Goal: Task Accomplishment & Management: Complete application form

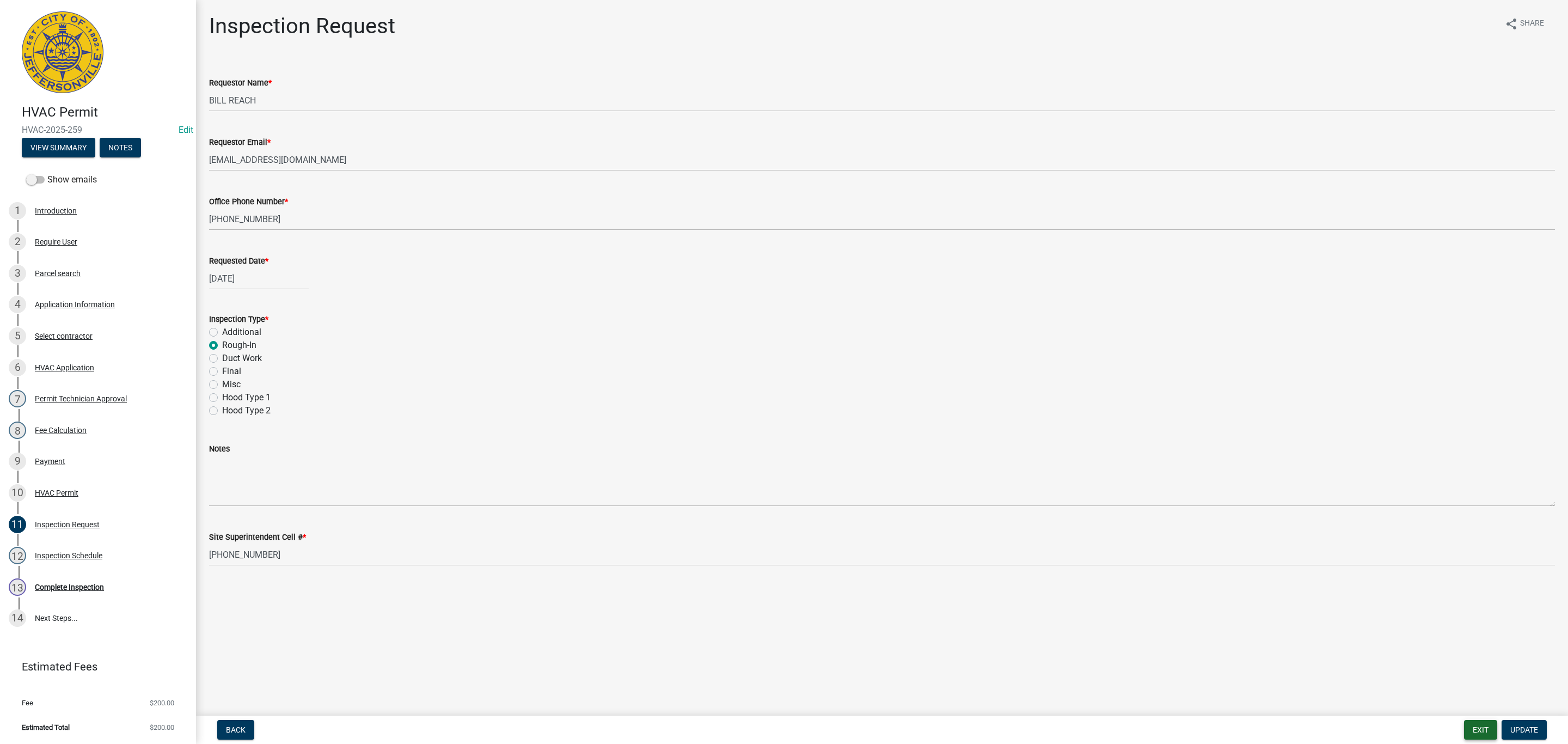
click at [1484, 729] on button "Exit" at bounding box center [1480, 729] width 33 height 19
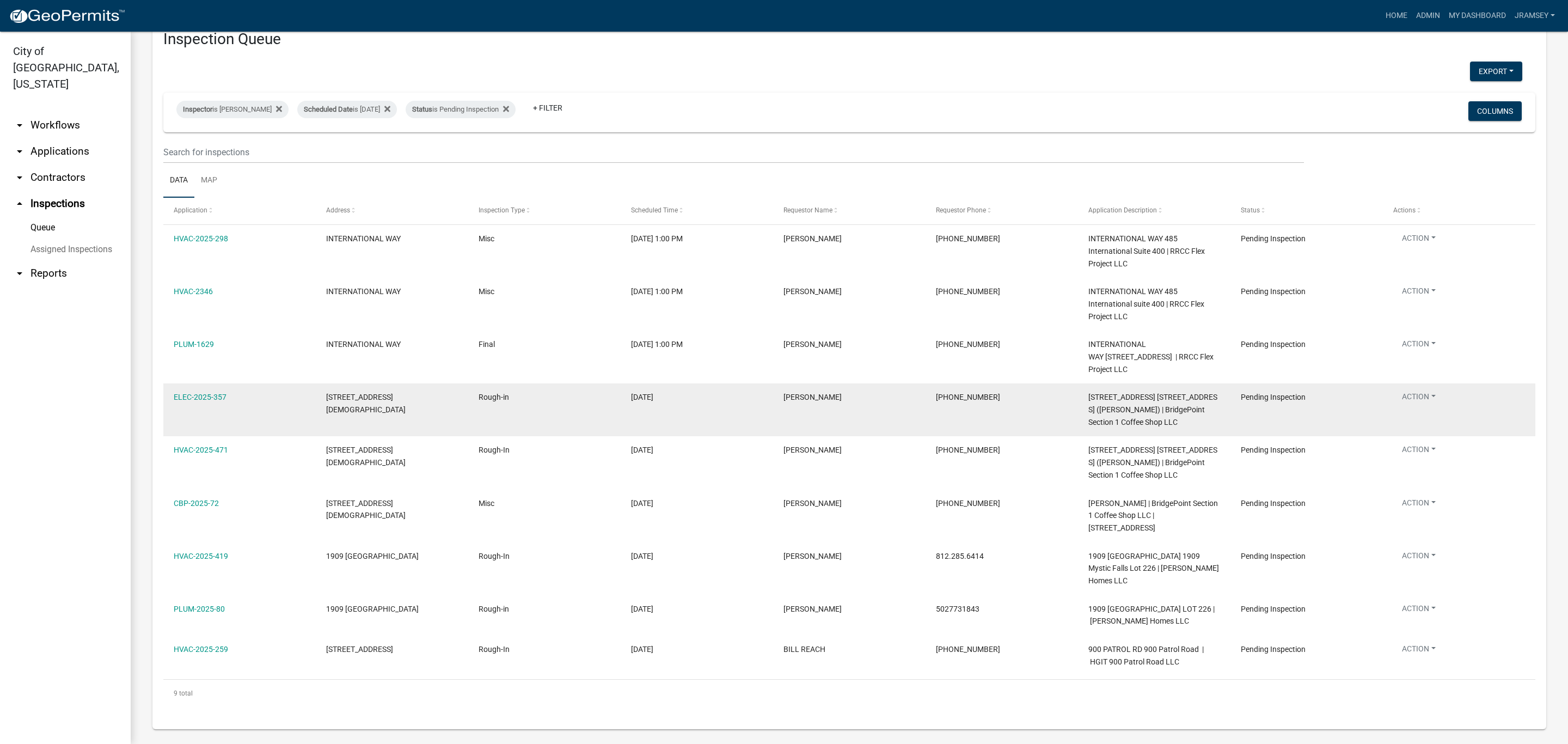
scroll to position [53, 0]
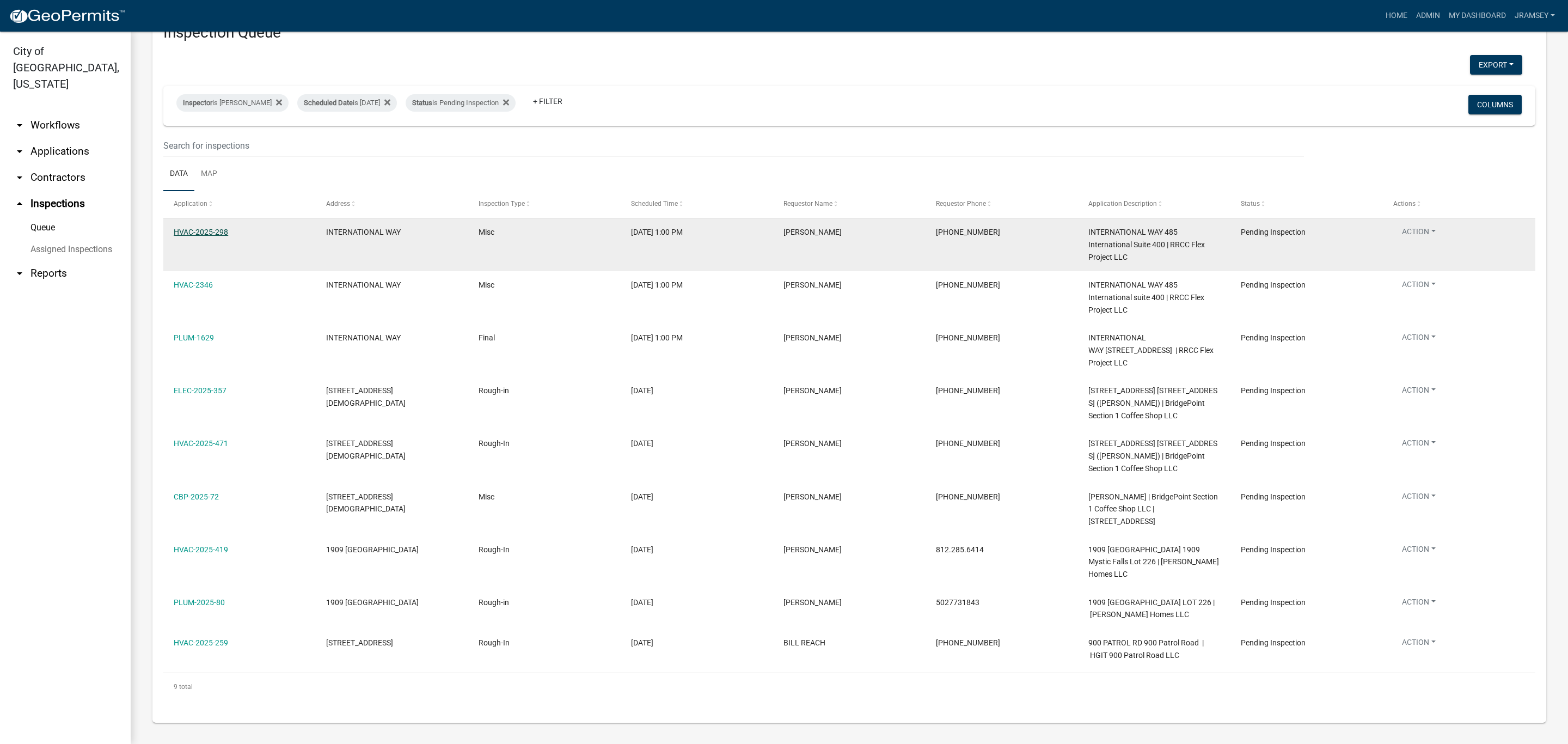
click at [196, 228] on link "HVAC-2025-298" at bounding box center [200, 232] width 54 height 9
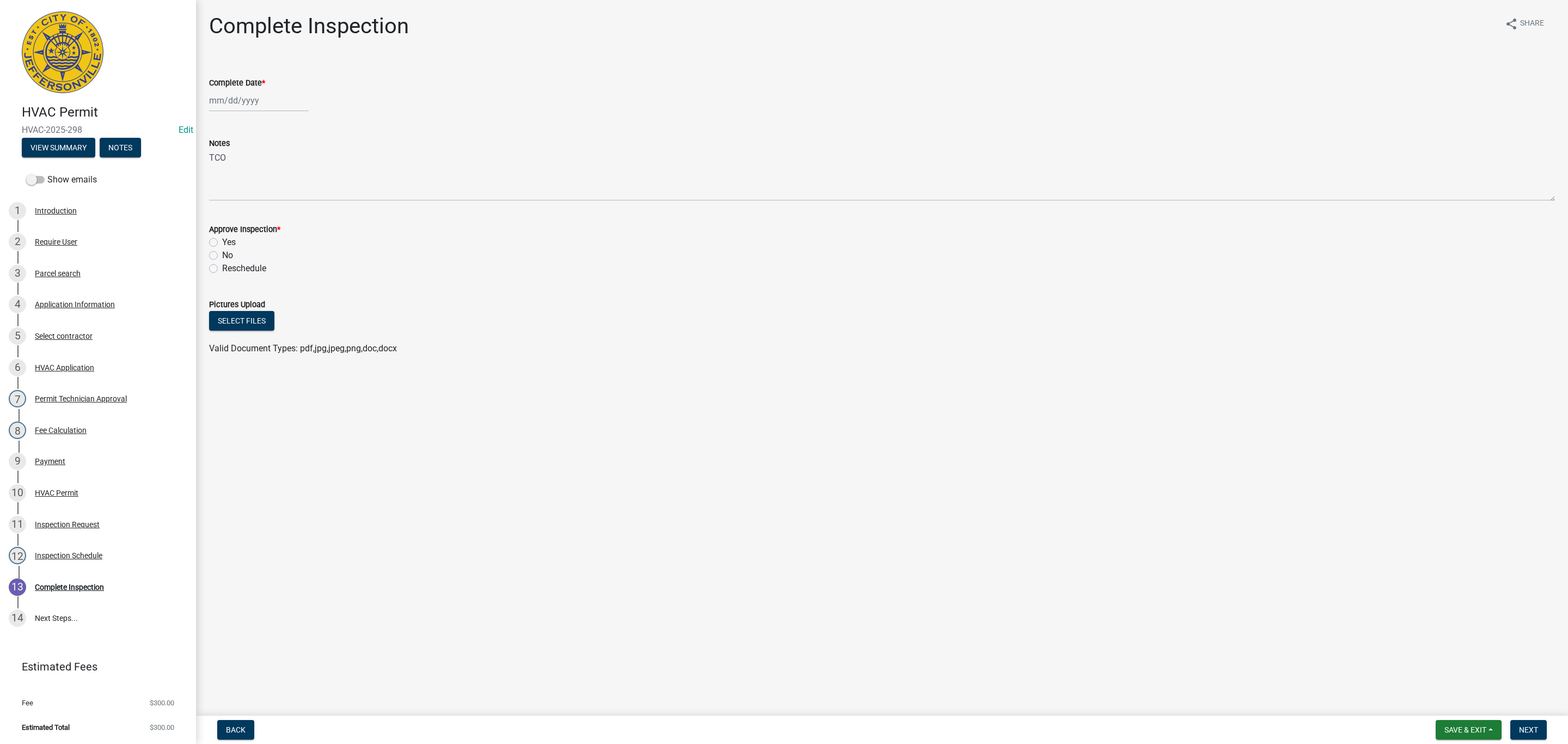
select select "8"
select select "2025"
click at [222, 106] on div "[PERSON_NAME] Feb Mar Apr [PERSON_NAME][DATE] Oct Nov [DATE] 1526 1527 1528 152…" at bounding box center [258, 100] width 100 height 23
click at [291, 197] on div "15" at bounding box center [290, 194] width 18 height 18
type input "[DATE]"
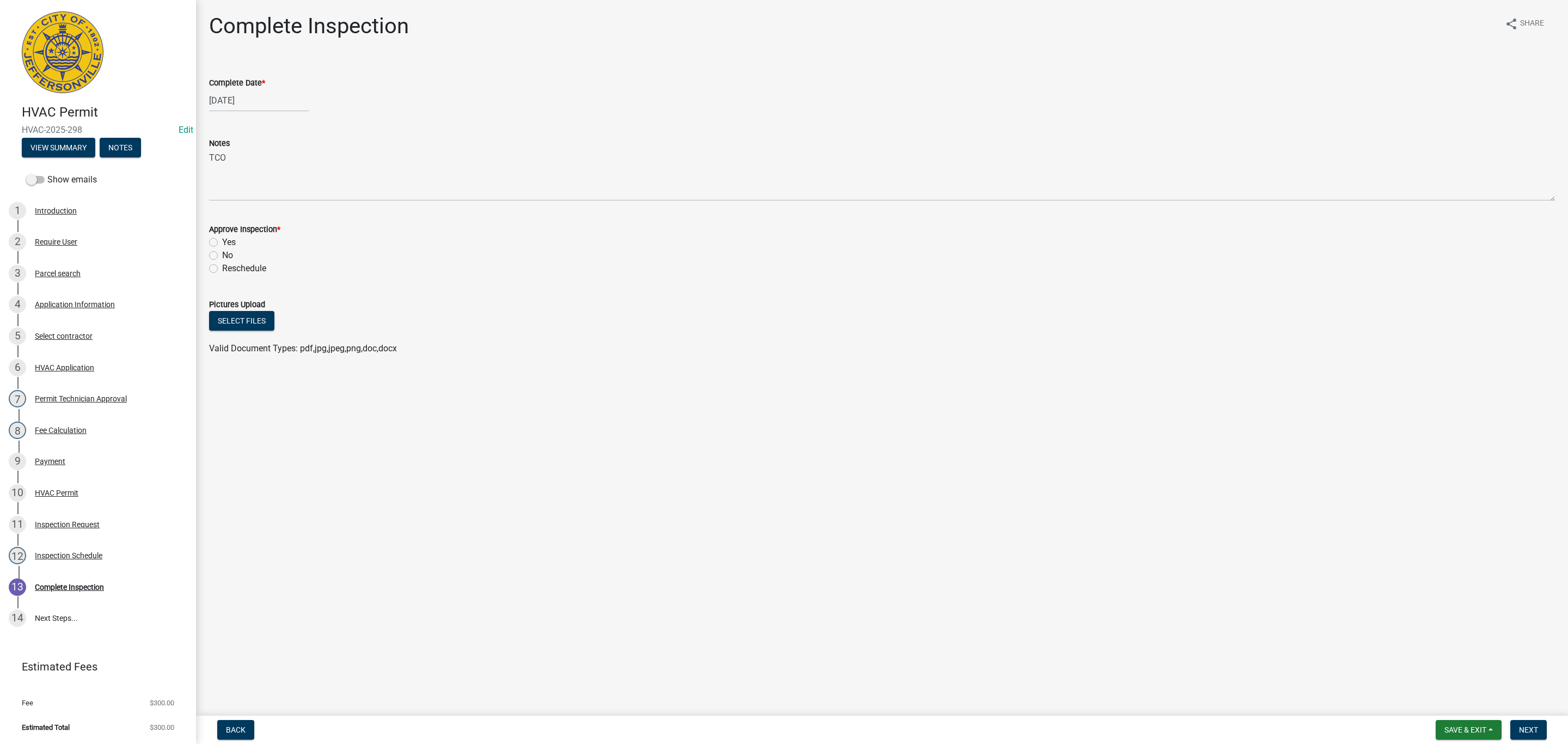
drag, startPoint x: 214, startPoint y: 245, endPoint x: 242, endPoint y: 242, distance: 28.2
click at [222, 245] on label "Yes" at bounding box center [229, 242] width 14 height 13
click at [222, 243] on input "Yes" at bounding box center [225, 239] width 7 height 7
radio input "true"
click at [1527, 726] on span "Next" at bounding box center [1529, 729] width 19 height 9
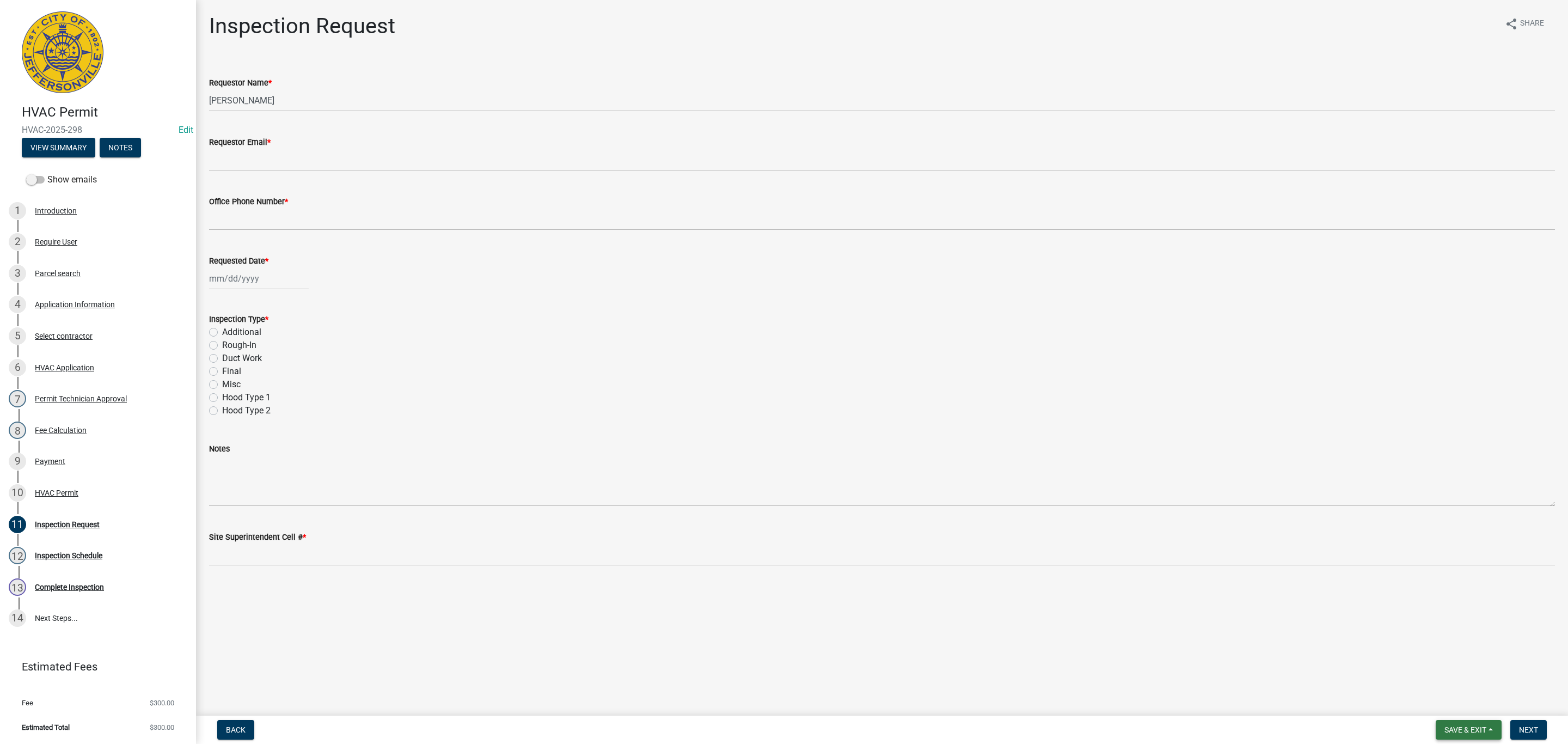
click at [1455, 735] on button "Save & Exit" at bounding box center [1468, 729] width 66 height 19
click at [1452, 698] on button "Save & Exit" at bounding box center [1459, 702] width 88 height 26
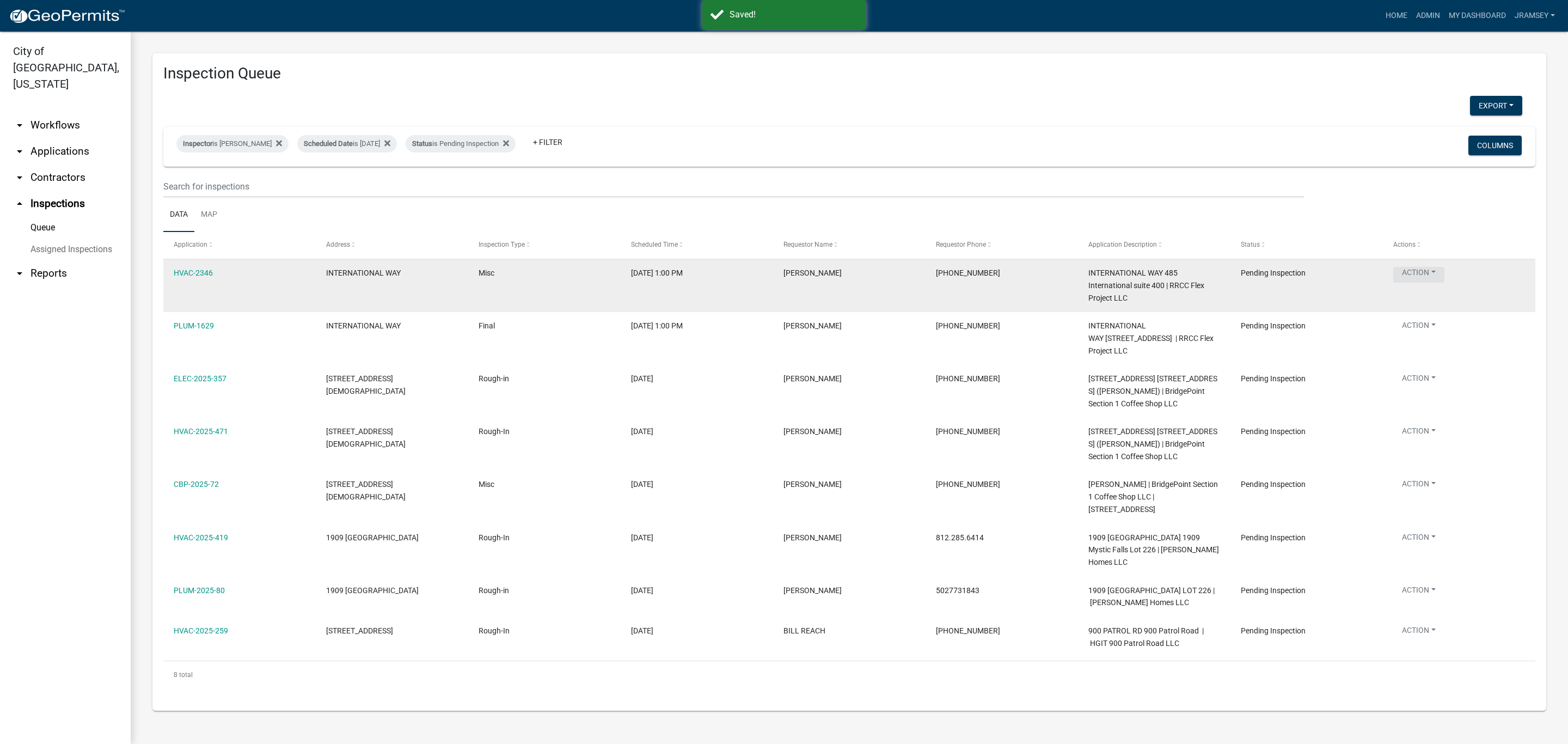
click at [1425, 268] on button "Action" at bounding box center [1418, 274] width 51 height 15
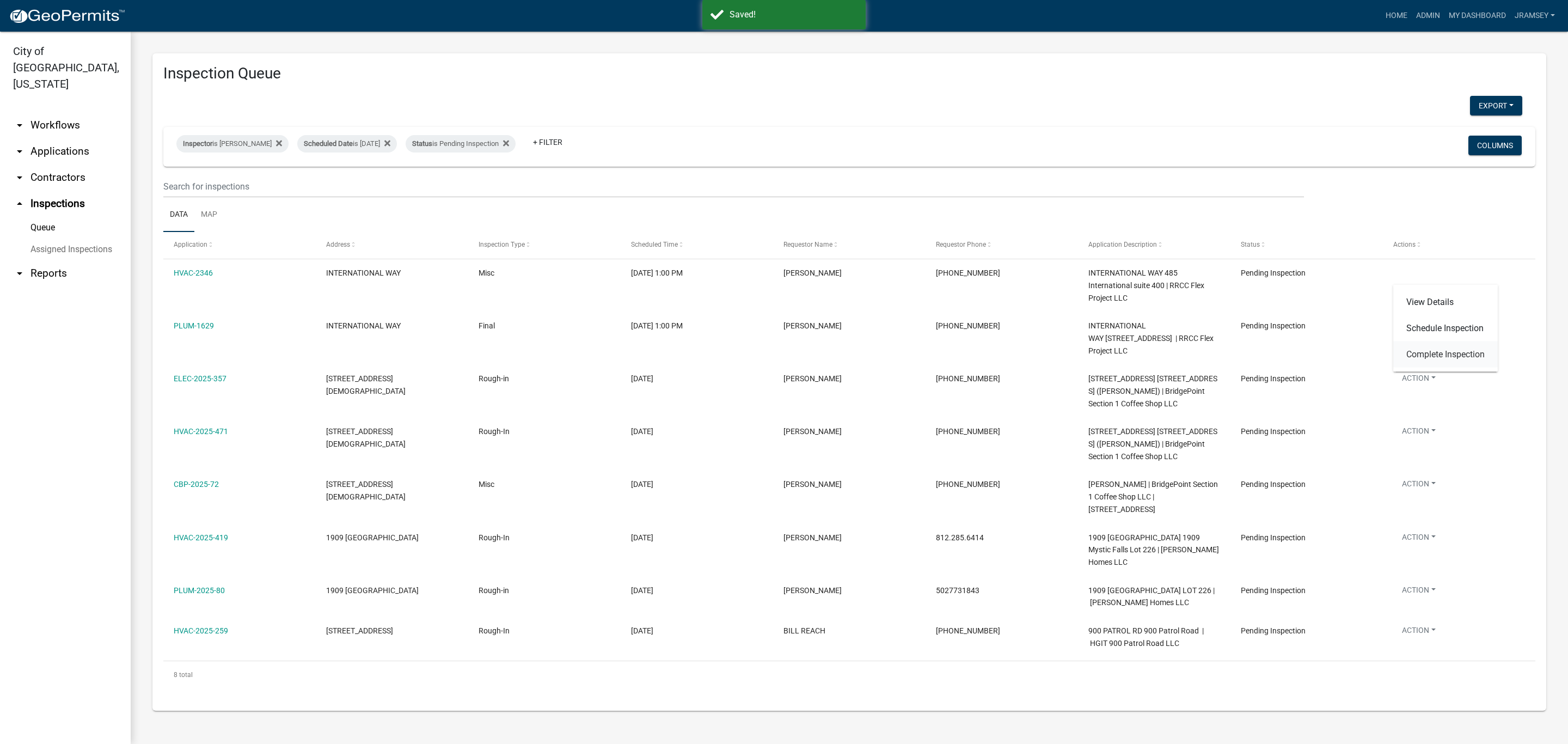
click at [1433, 351] on link "Complete Inspection" at bounding box center [1445, 354] width 105 height 26
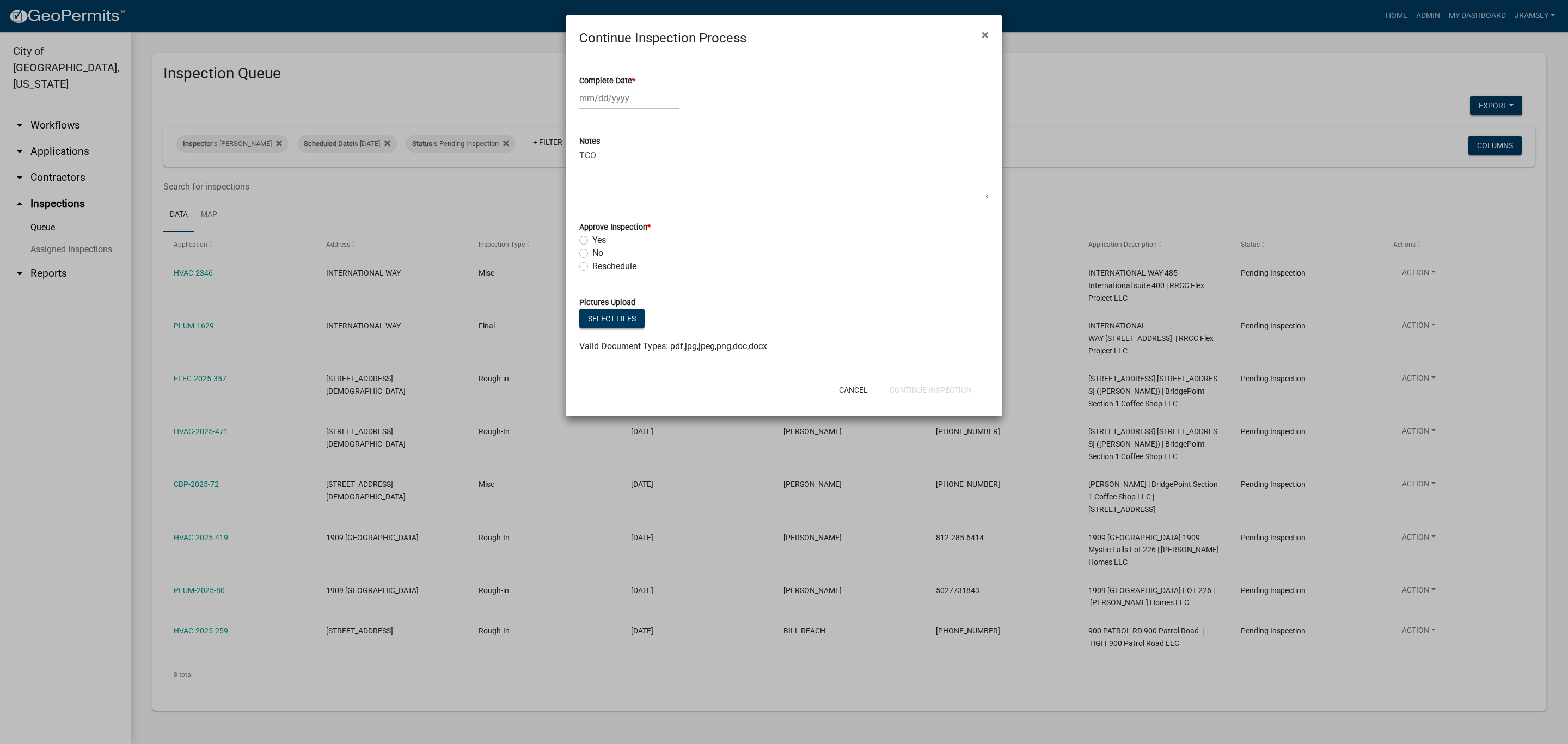
click at [593, 105] on div at bounding box center [629, 99] width 100 height 23
select select "8"
select select "2025"
click at [657, 190] on div "15" at bounding box center [660, 191] width 18 height 18
type input "[DATE]"
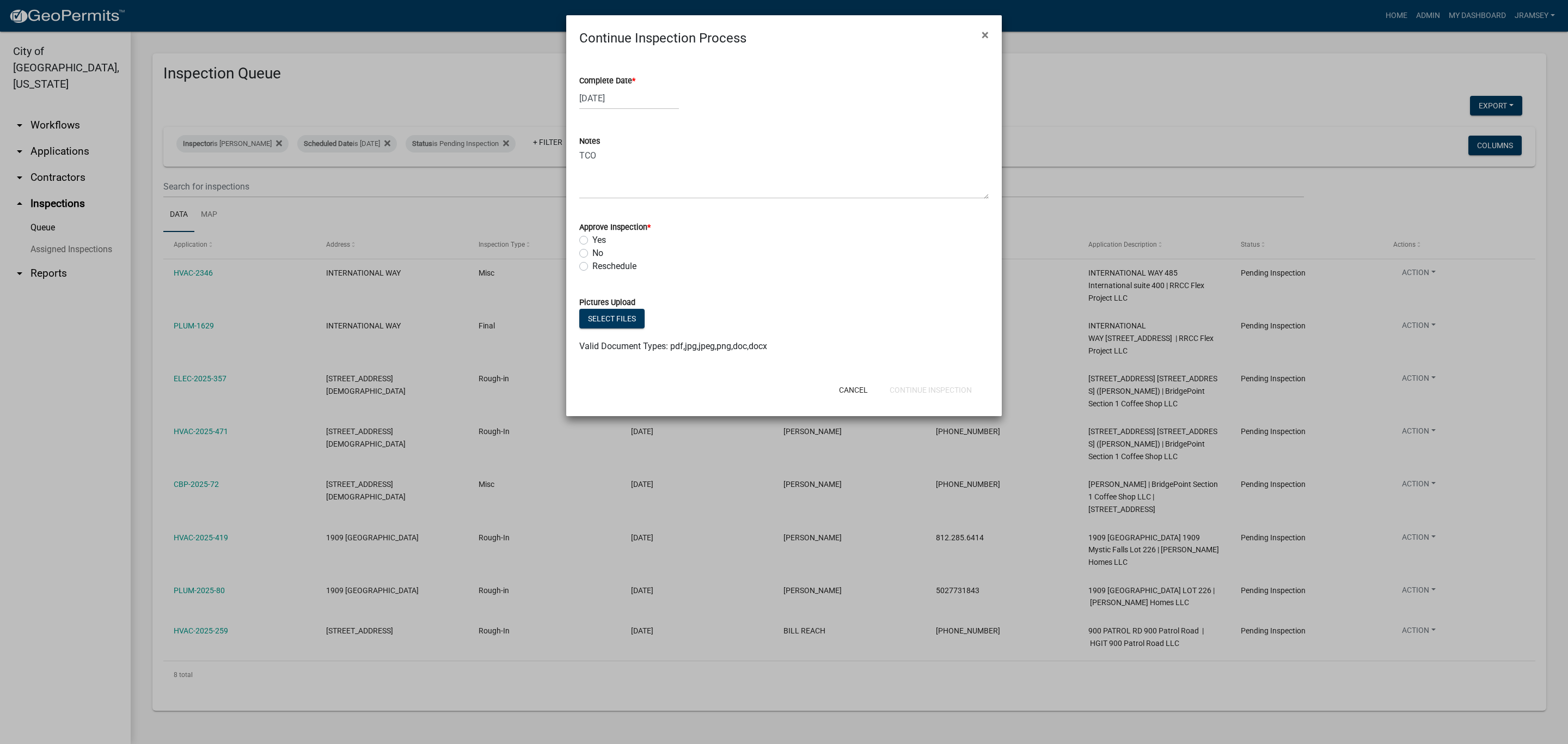
click at [592, 240] on label "Yes" at bounding box center [599, 240] width 14 height 13
click at [592, 240] on input "Yes" at bounding box center [596, 237] width 7 height 7
radio input "true"
click at [940, 387] on button "Continue Inspection" at bounding box center [930, 390] width 100 height 19
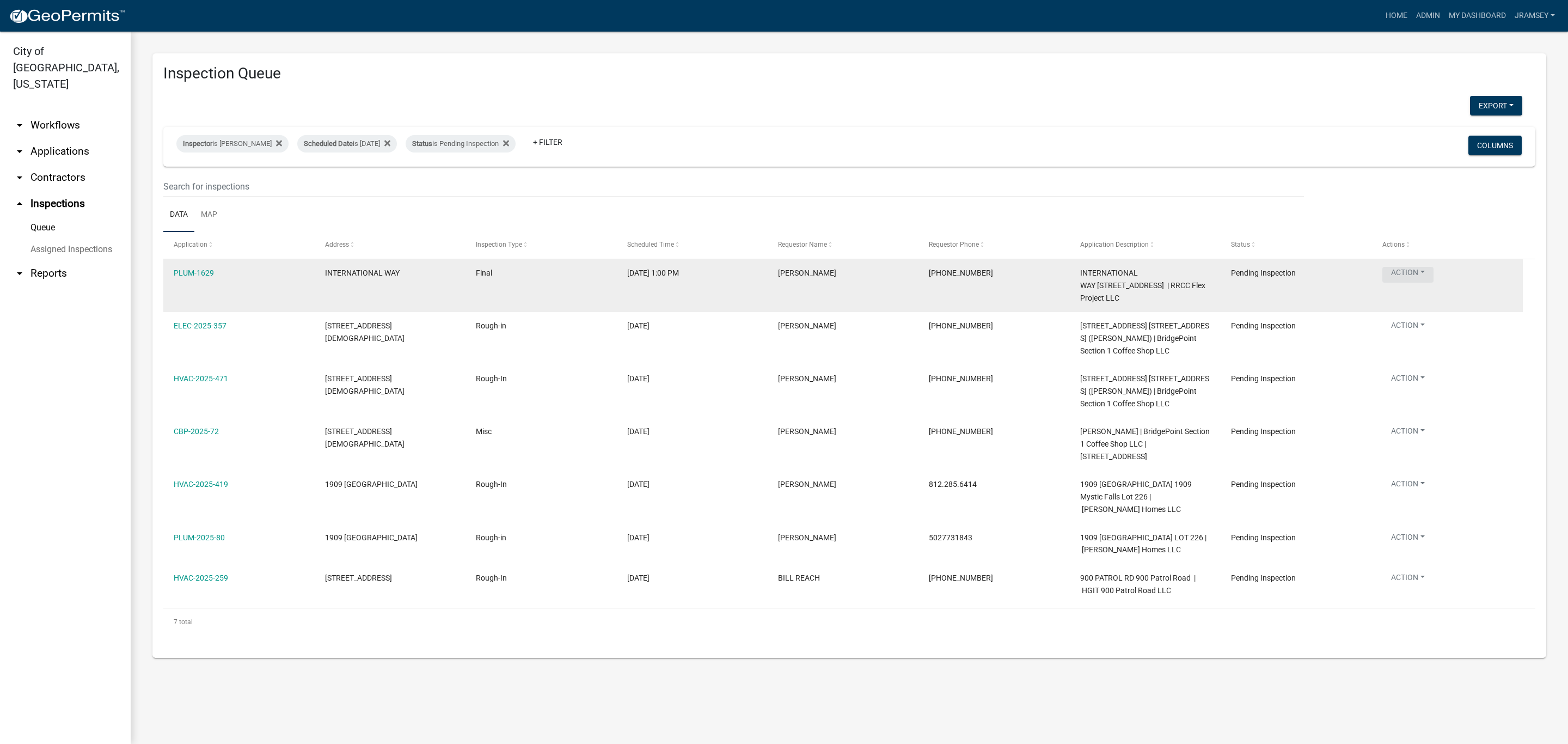
click at [1402, 273] on button "Action" at bounding box center [1408, 274] width 51 height 15
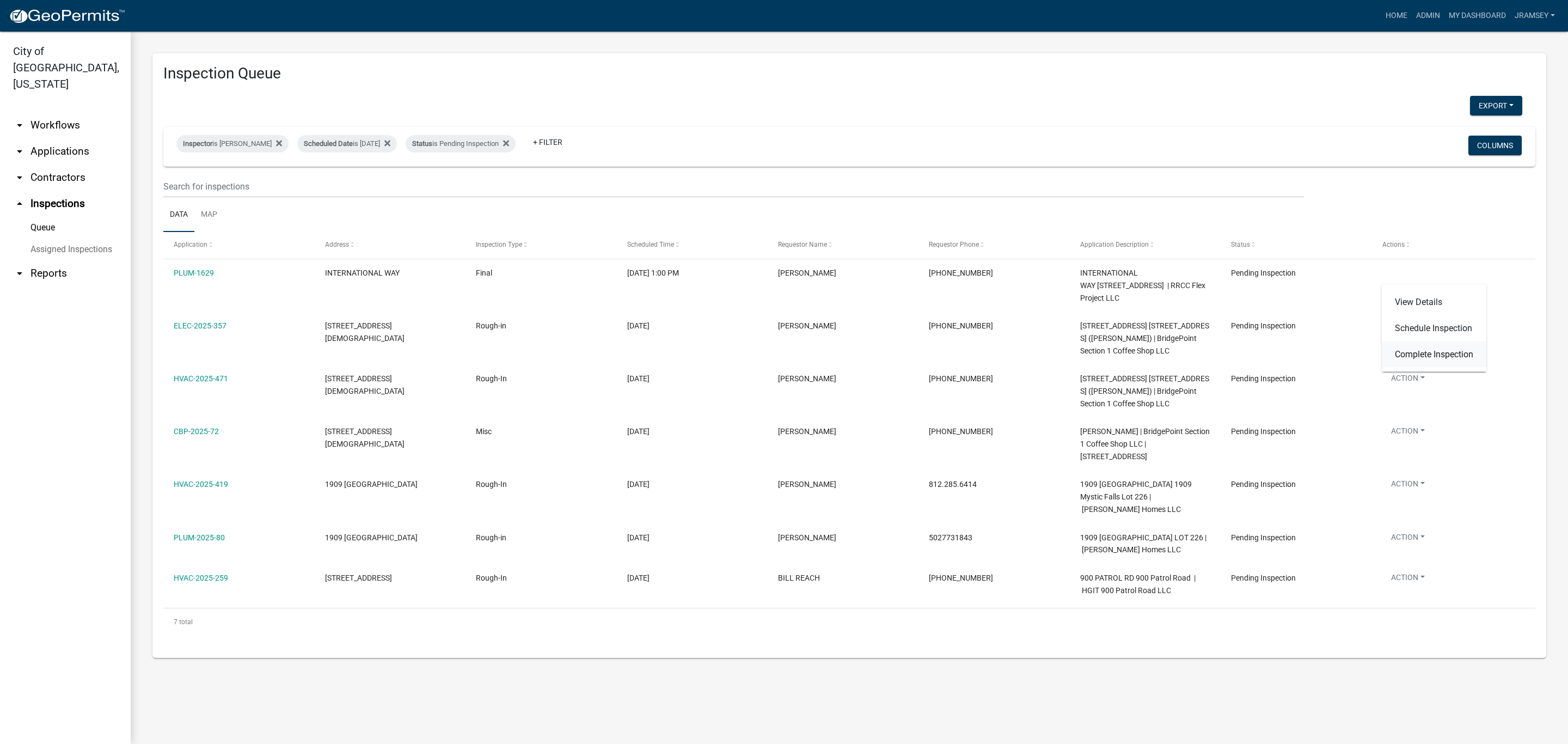
click at [1413, 347] on link "Complete Inspection" at bounding box center [1433, 354] width 105 height 26
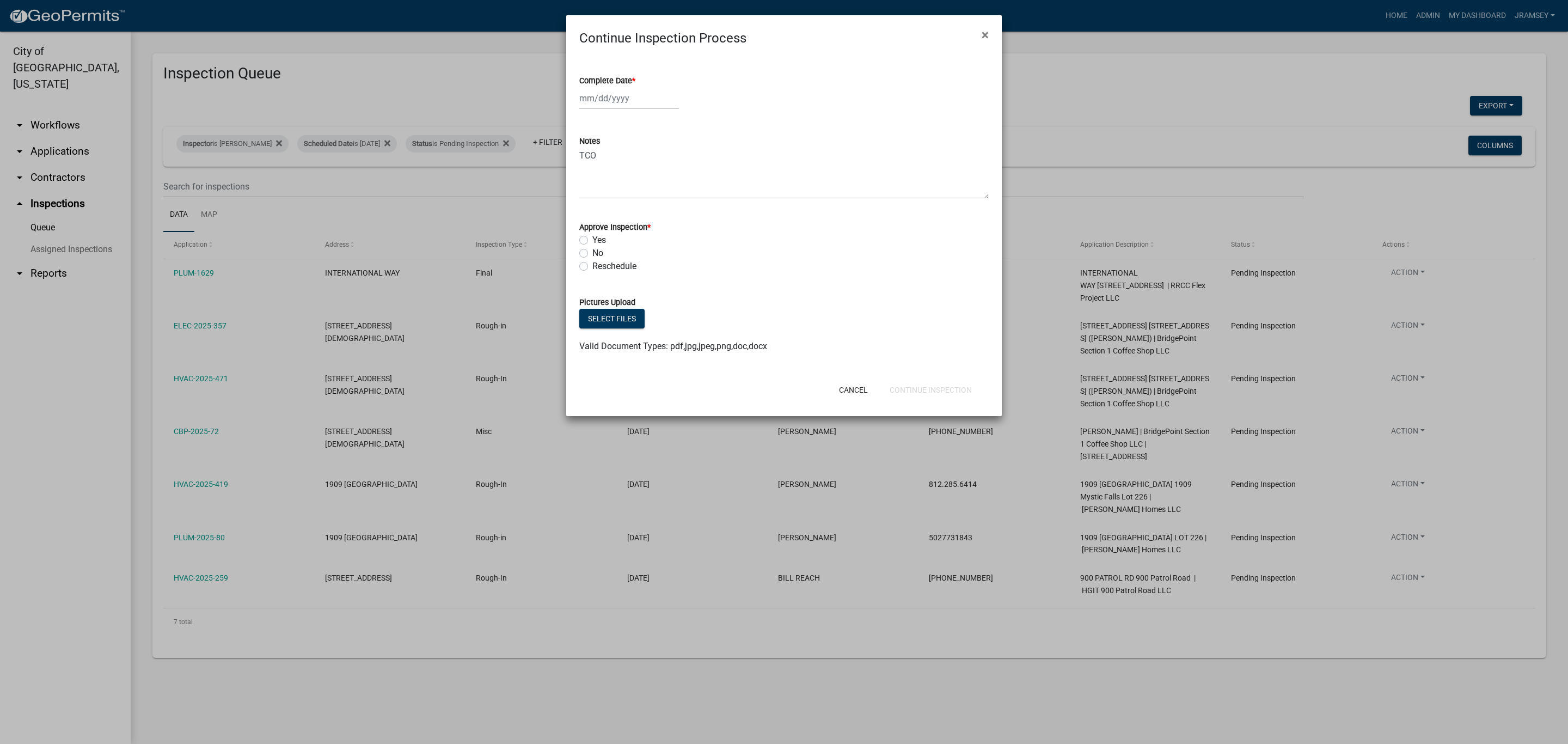
click at [611, 101] on div at bounding box center [629, 99] width 100 height 23
select select "8"
select select "2025"
click at [659, 192] on div "15" at bounding box center [660, 191] width 18 height 18
type input "[DATE]"
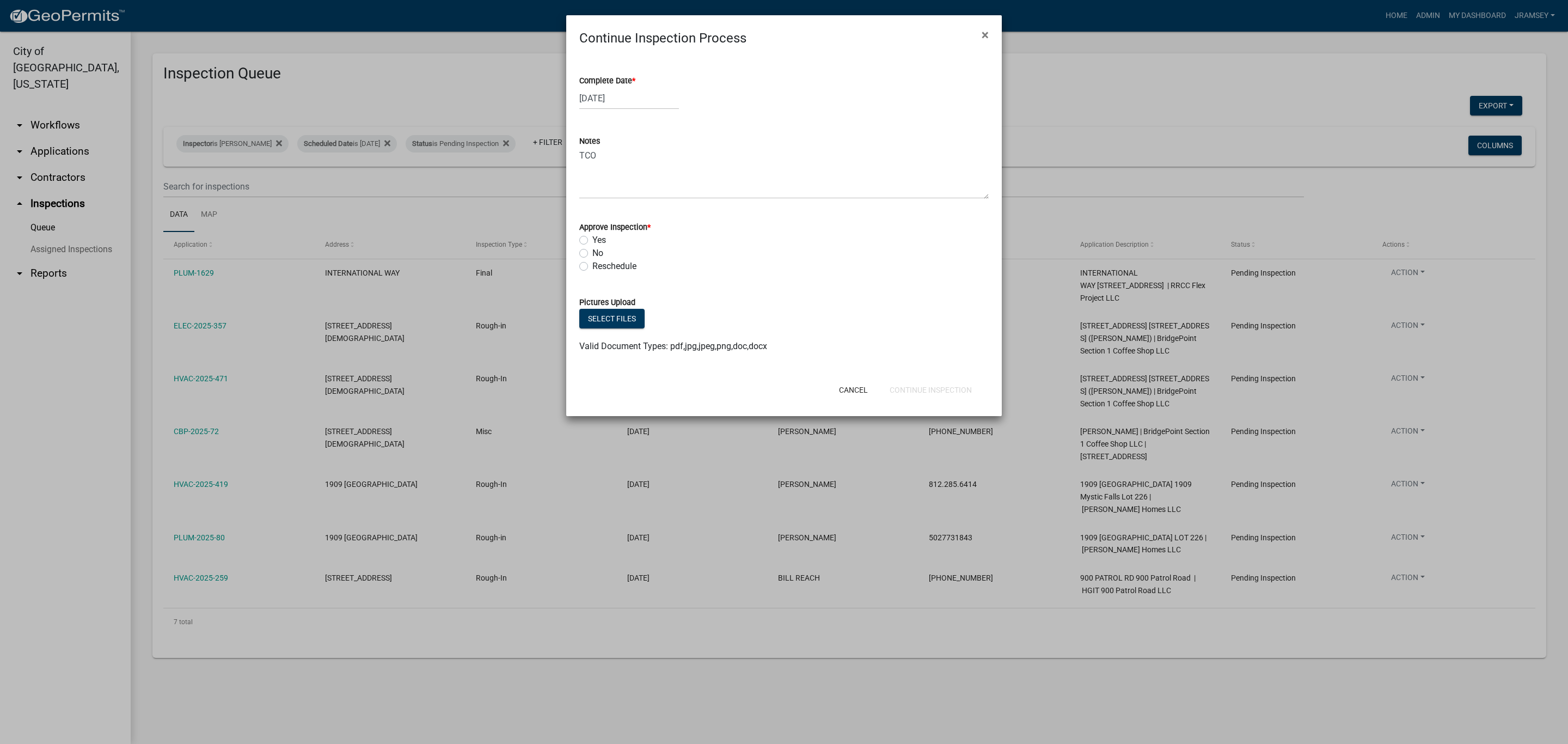
click at [592, 242] on label "Yes" at bounding box center [599, 240] width 14 height 13
click at [592, 241] on input "Yes" at bounding box center [596, 237] width 7 height 7
radio input "true"
click at [926, 384] on button "Continue Inspection" at bounding box center [930, 390] width 100 height 19
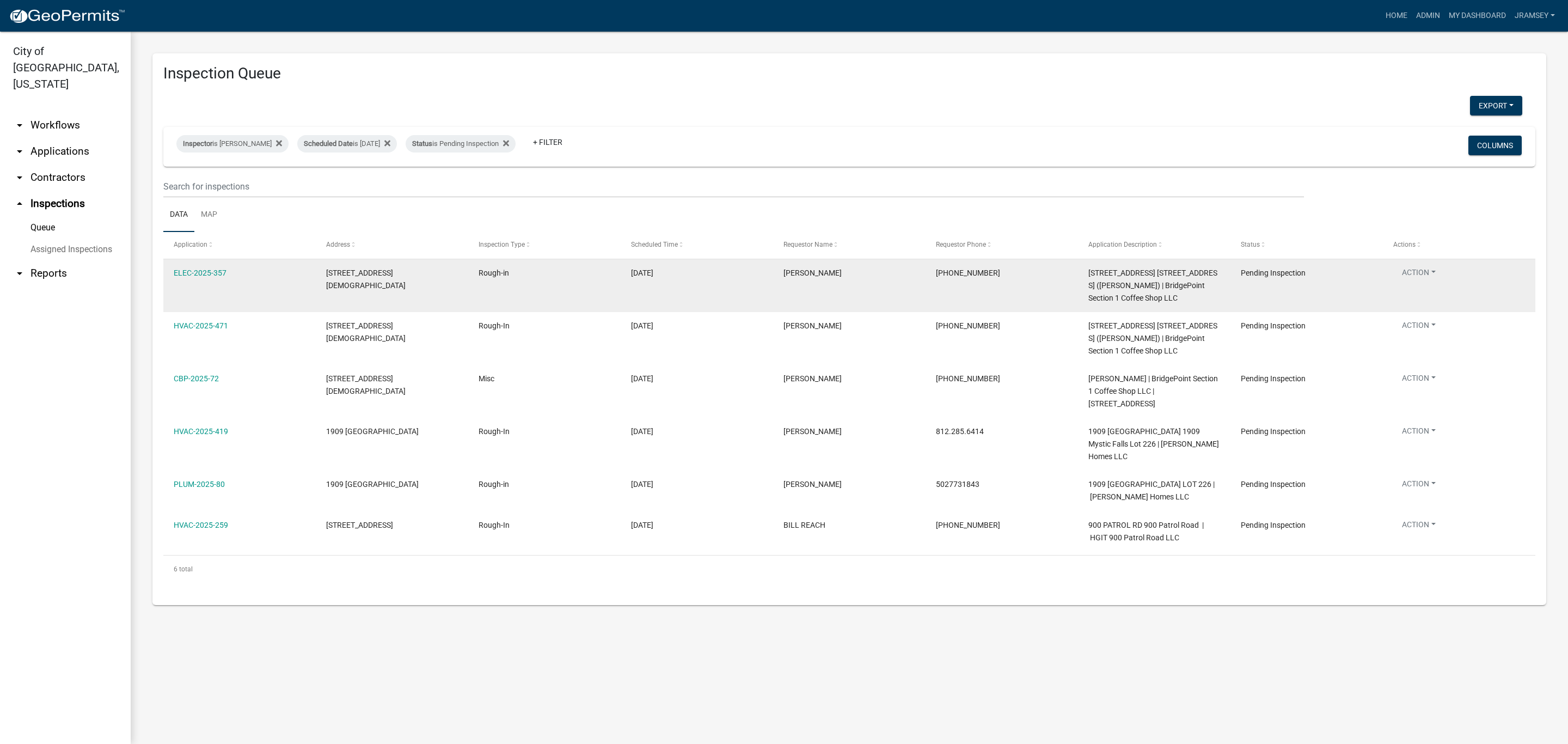
click at [1418, 270] on button "Action" at bounding box center [1418, 274] width 51 height 15
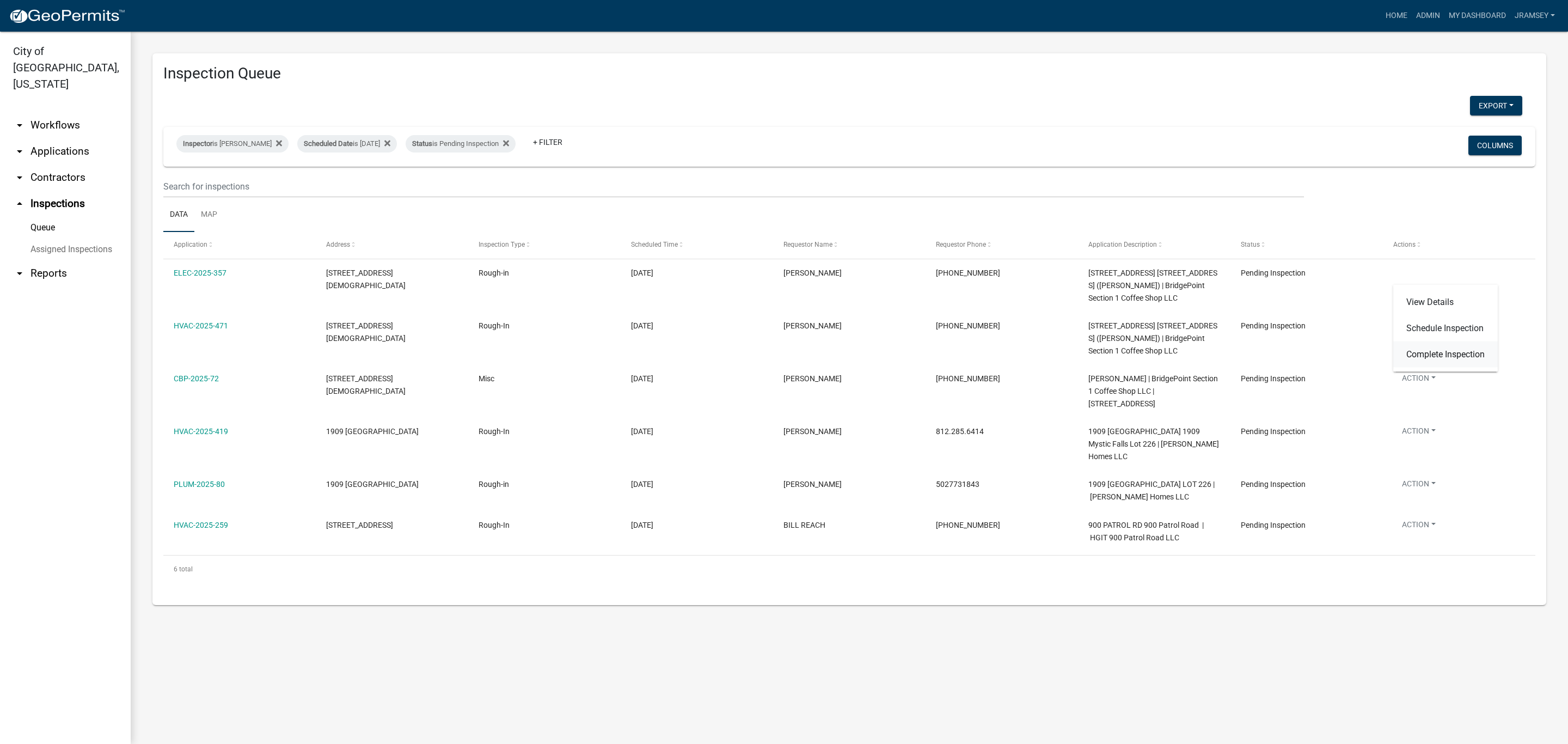
click at [1428, 343] on link "Complete Inspection" at bounding box center [1445, 354] width 105 height 26
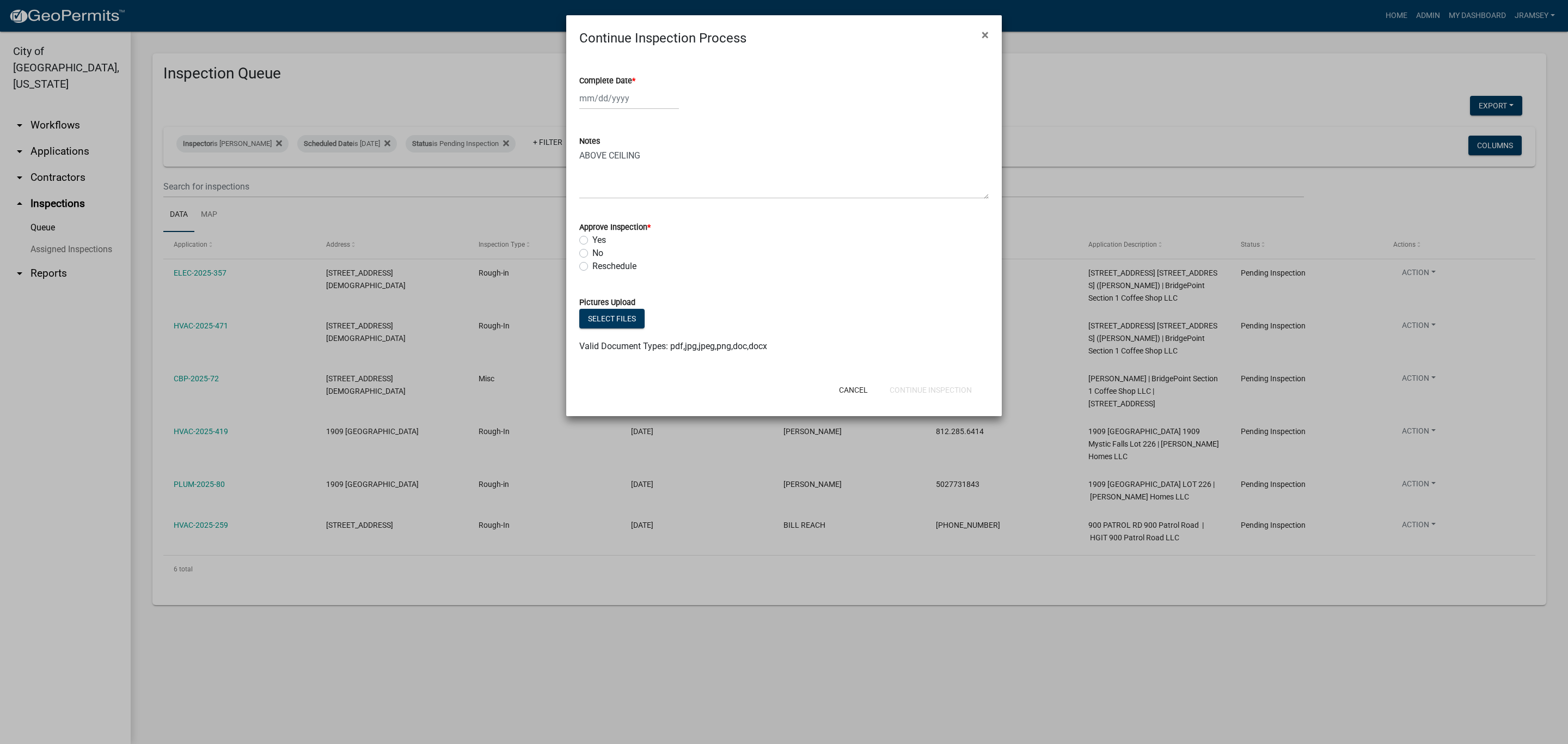
select select "8"
select select "2025"
click at [598, 102] on div "[PERSON_NAME] Feb Mar Apr [PERSON_NAME][DATE] Oct Nov [DATE] 1526 1527 1528 152…" at bounding box center [629, 99] width 100 height 23
click at [660, 190] on div "15" at bounding box center [660, 191] width 18 height 18
type input "[DATE]"
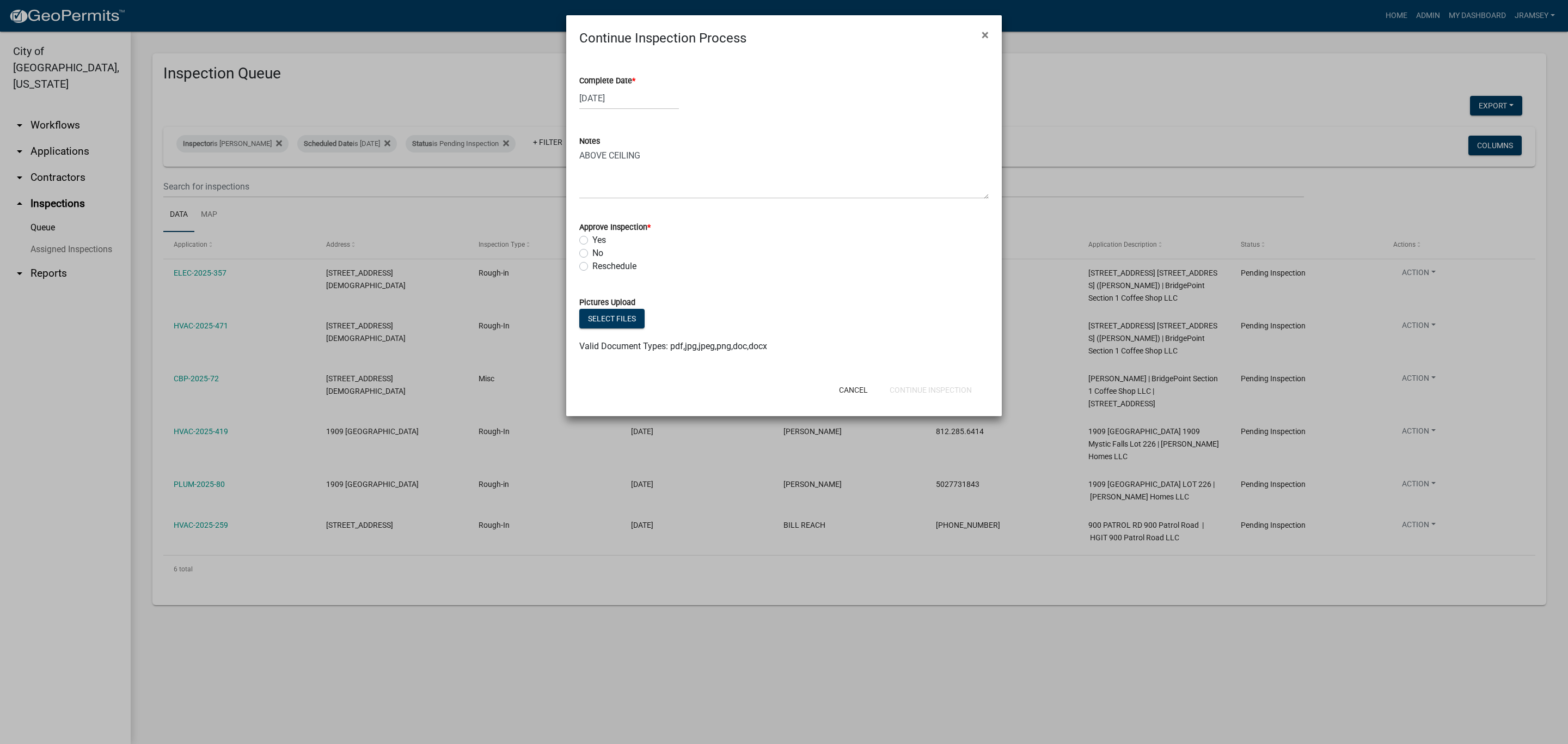
click at [592, 240] on label "Yes" at bounding box center [599, 240] width 14 height 13
click at [592, 240] on input "Yes" at bounding box center [596, 237] width 7 height 7
radio input "true"
click at [919, 387] on button "Continue Inspection" at bounding box center [930, 390] width 100 height 19
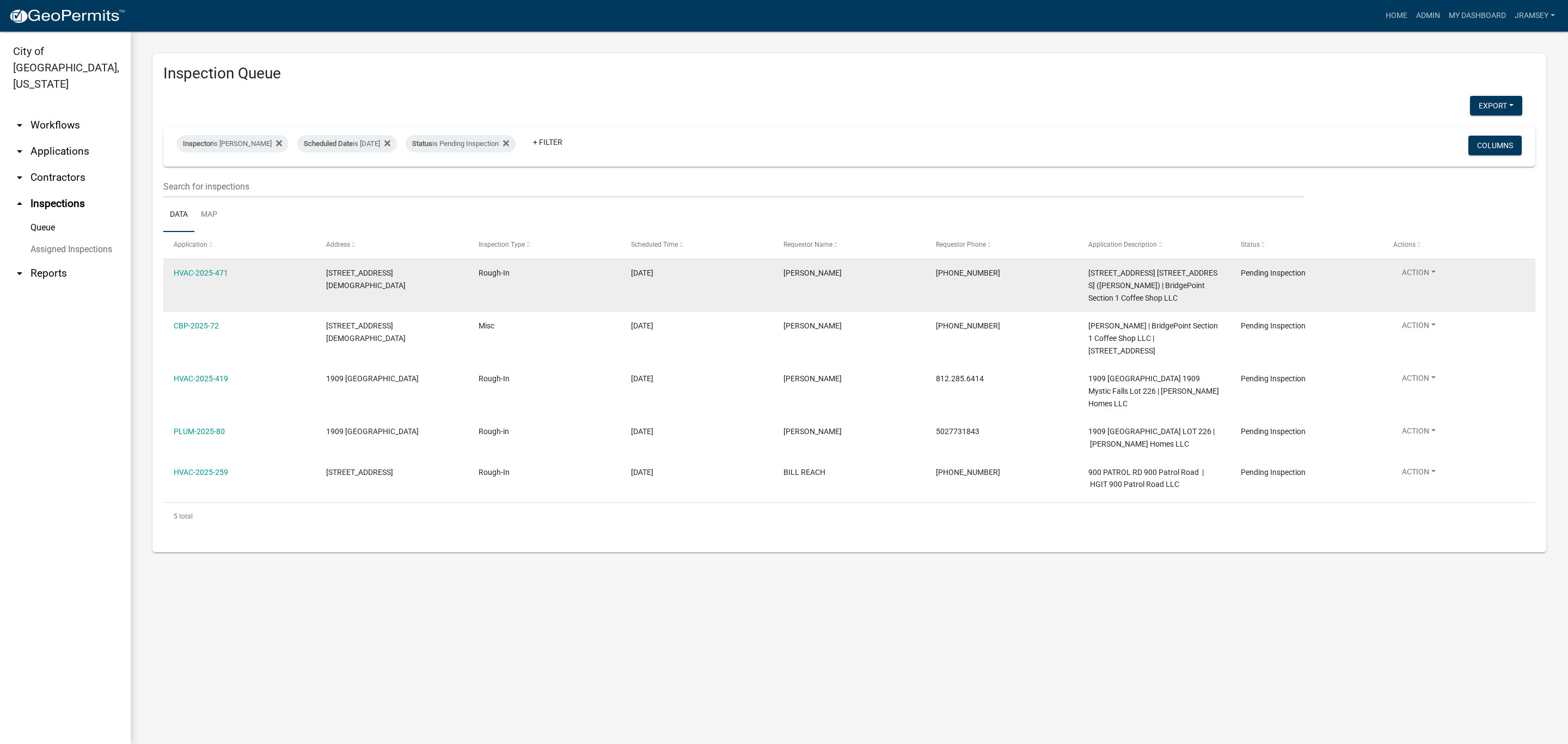
click at [1412, 273] on button "Action" at bounding box center [1418, 274] width 51 height 15
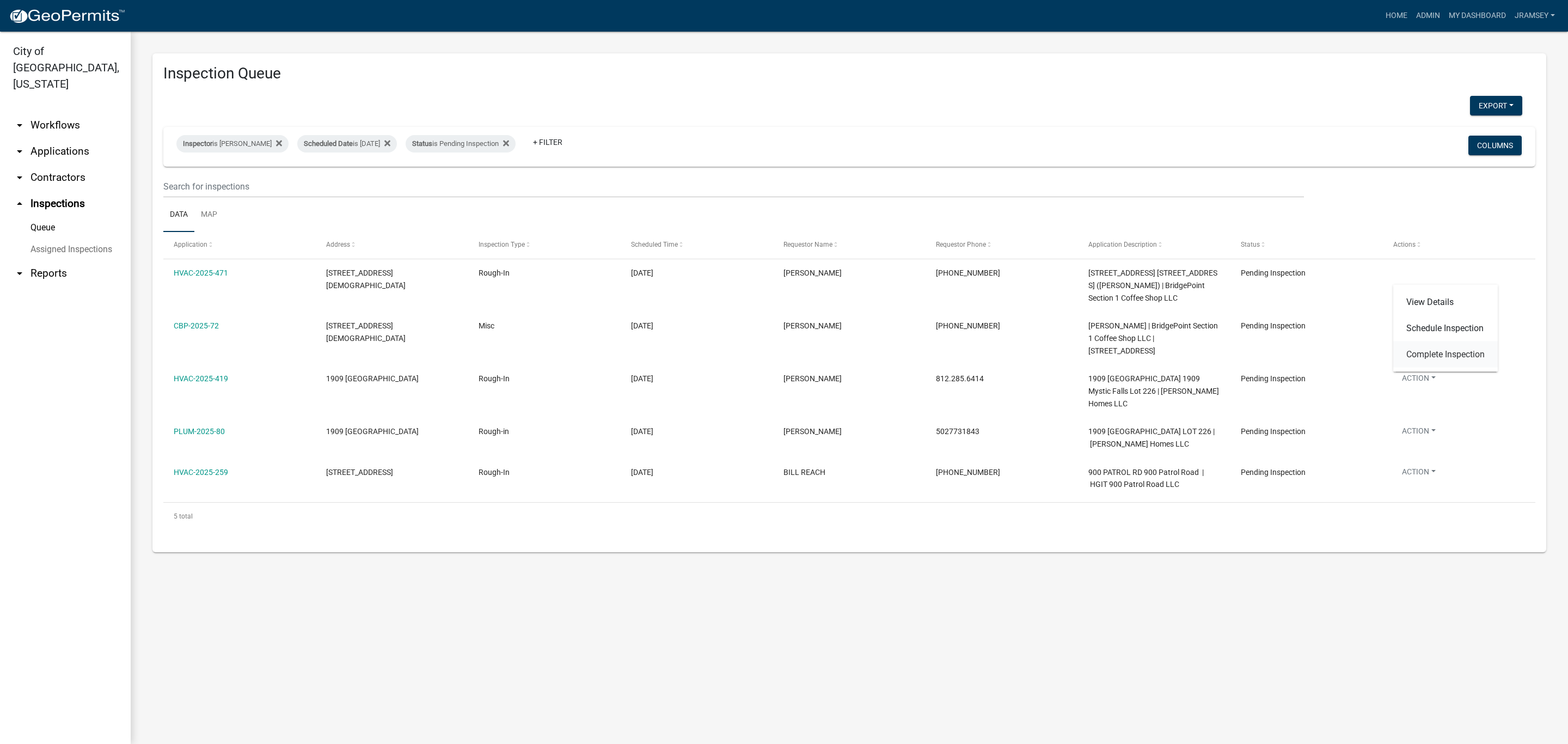
click at [1429, 349] on link "Complete Inspection" at bounding box center [1445, 354] width 105 height 26
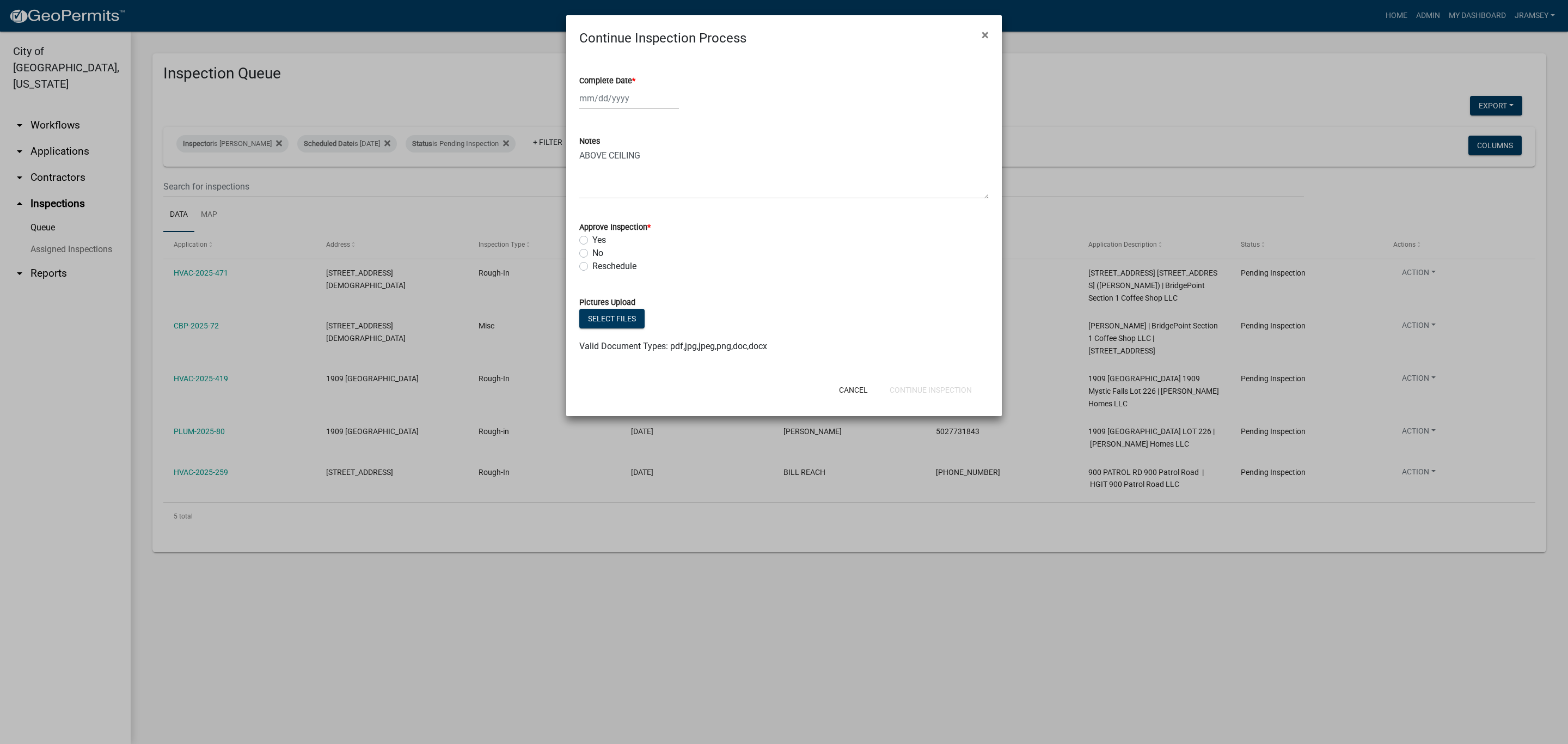
select select "8"
select select "2025"
click at [609, 102] on div "[PERSON_NAME] Feb Mar Apr [PERSON_NAME][DATE] Oct Nov [DATE] 1526 1527 1528 152…" at bounding box center [629, 99] width 100 height 23
click at [658, 186] on div "15" at bounding box center [660, 191] width 18 height 18
type input "[DATE]"
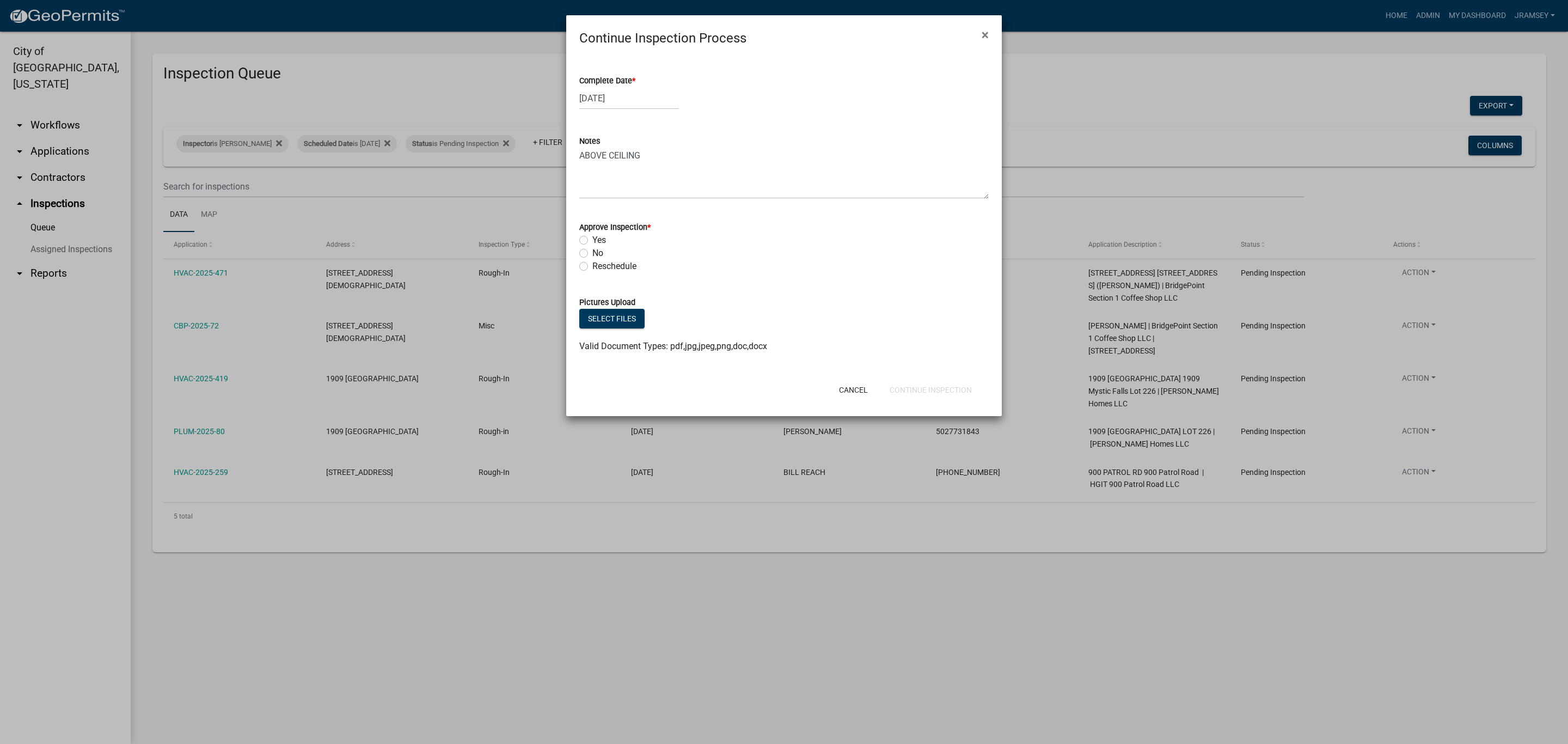
click at [592, 237] on label "Yes" at bounding box center [599, 240] width 14 height 13
click at [592, 237] on input "Yes" at bounding box center [596, 237] width 7 height 7
radio input "true"
click at [923, 387] on button "Continue Inspection" at bounding box center [930, 390] width 100 height 19
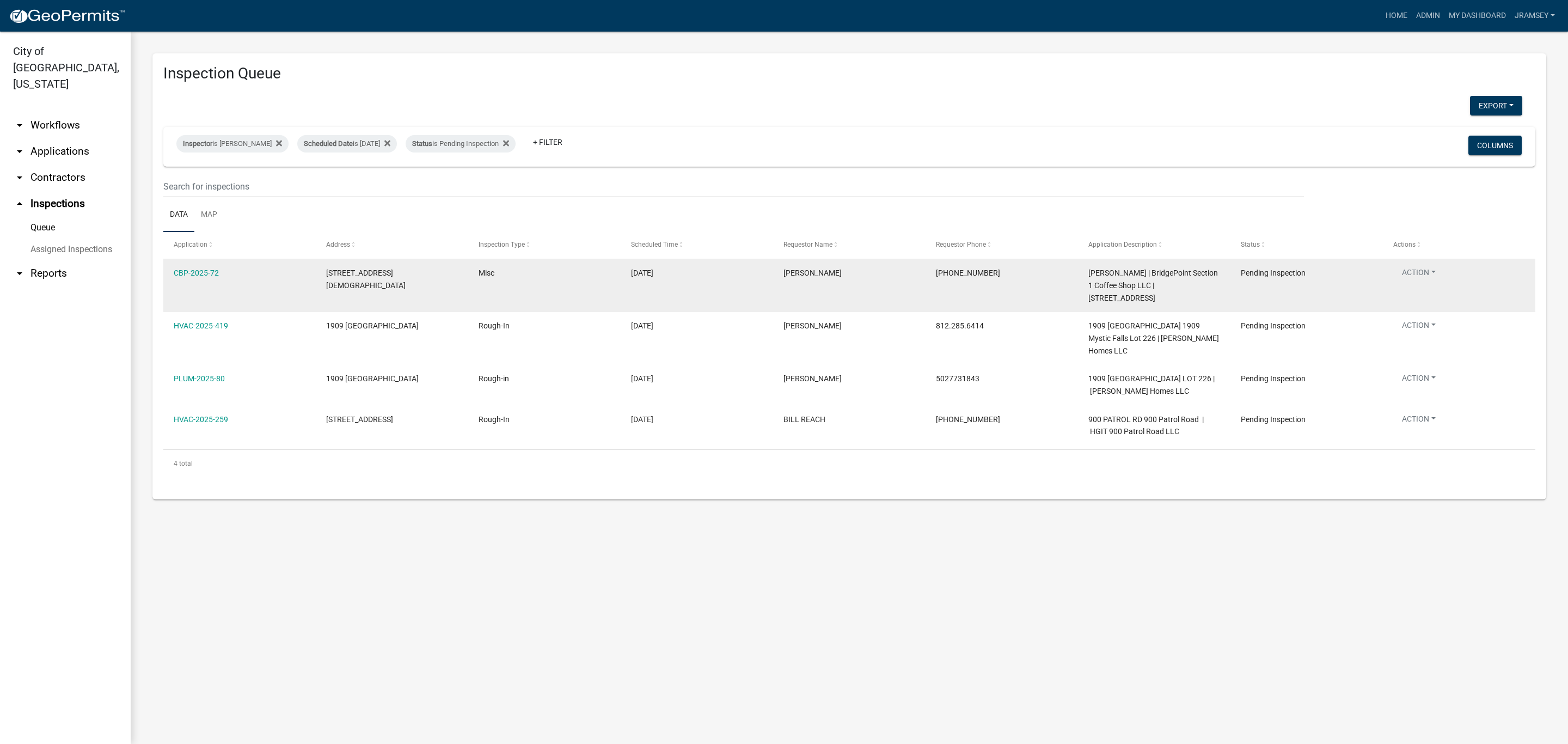
click at [1412, 270] on button "Action" at bounding box center [1418, 274] width 51 height 15
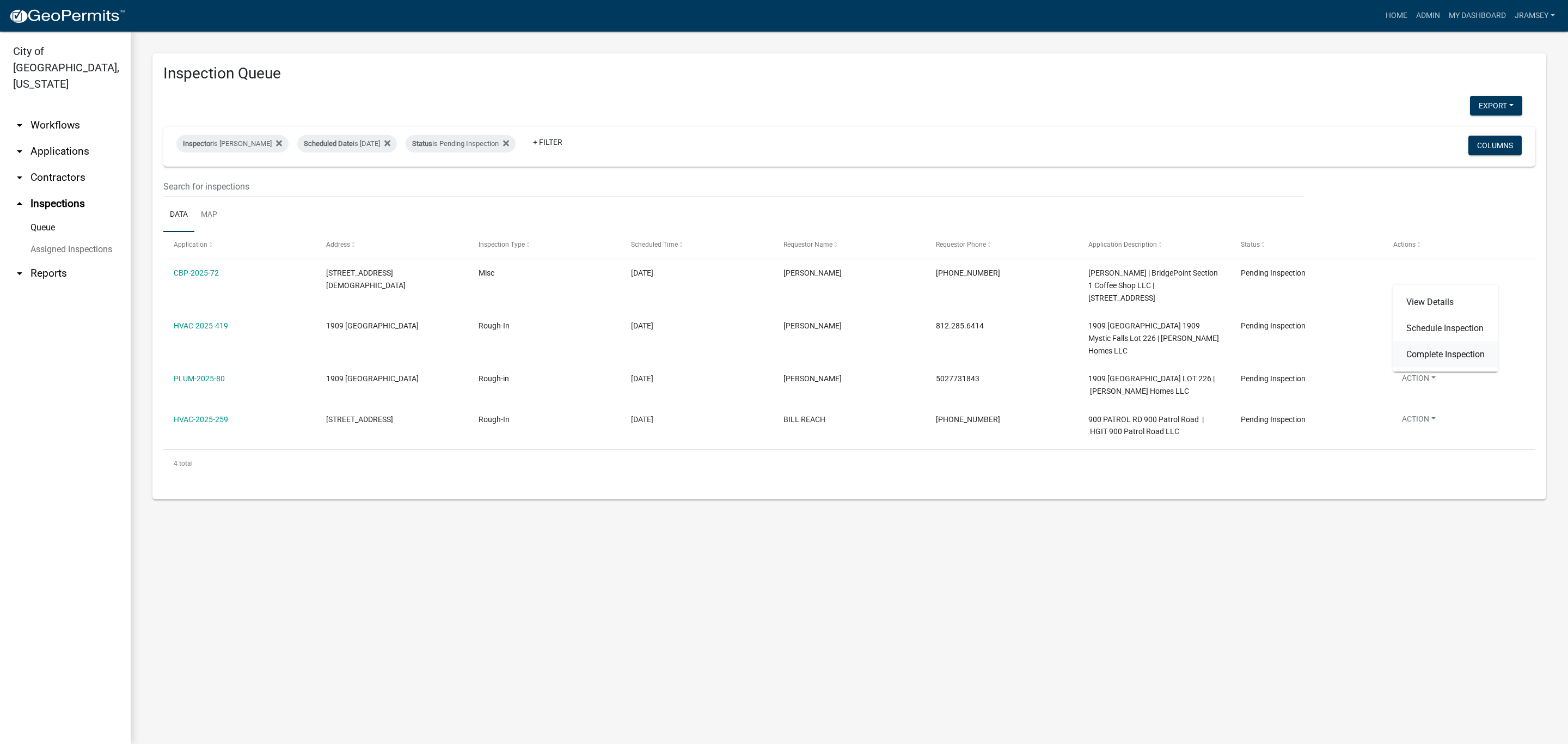
click at [1423, 357] on link "Complete Inspection" at bounding box center [1445, 354] width 105 height 26
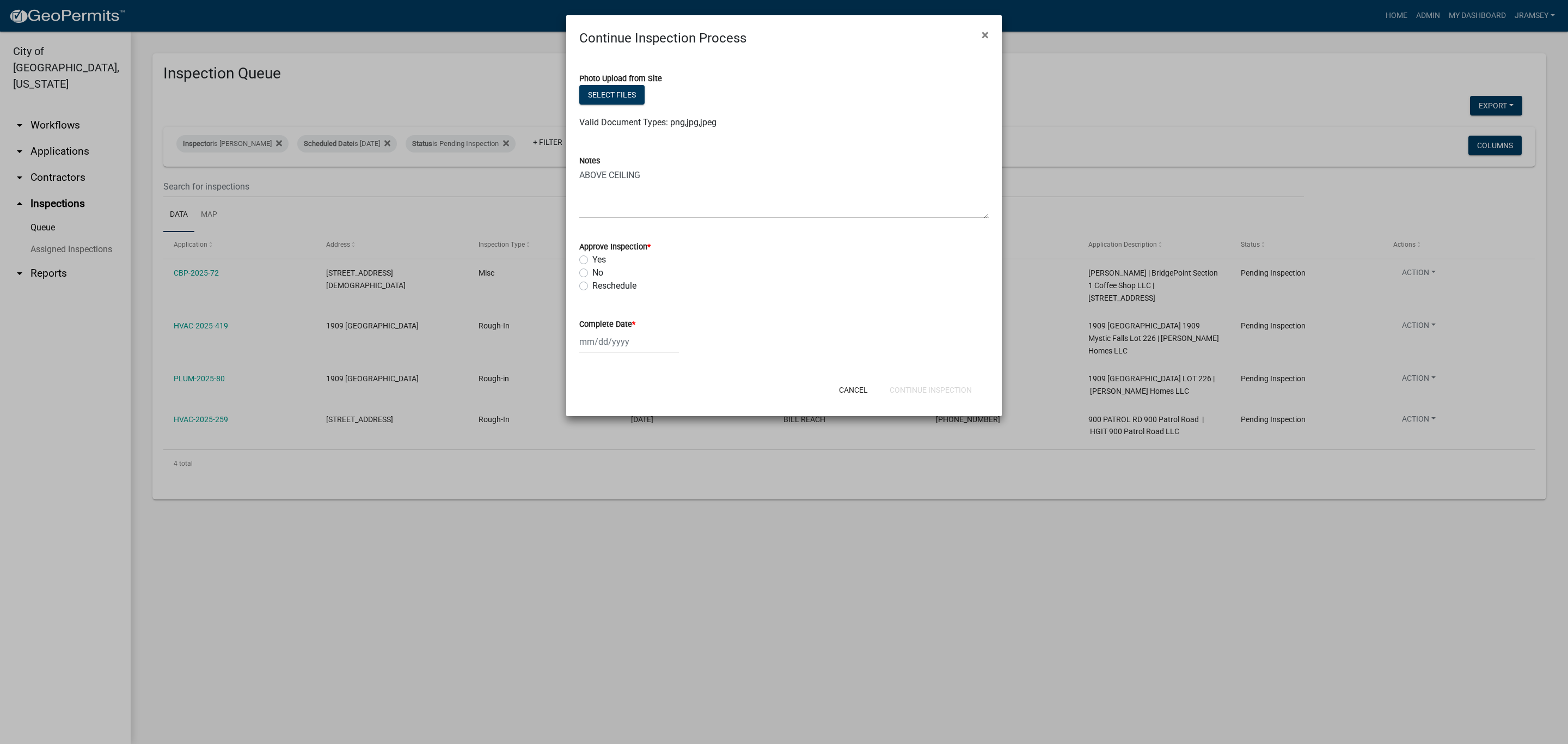
click at [579, 257] on div "Approve Inspection * Yes No Reschedule" at bounding box center [784, 259] width 425 height 66
click at [592, 259] on label "Yes" at bounding box center [599, 259] width 14 height 13
click at [592, 259] on input "Yes" at bounding box center [596, 256] width 7 height 7
radio input "true"
click at [608, 340] on div at bounding box center [629, 342] width 100 height 23
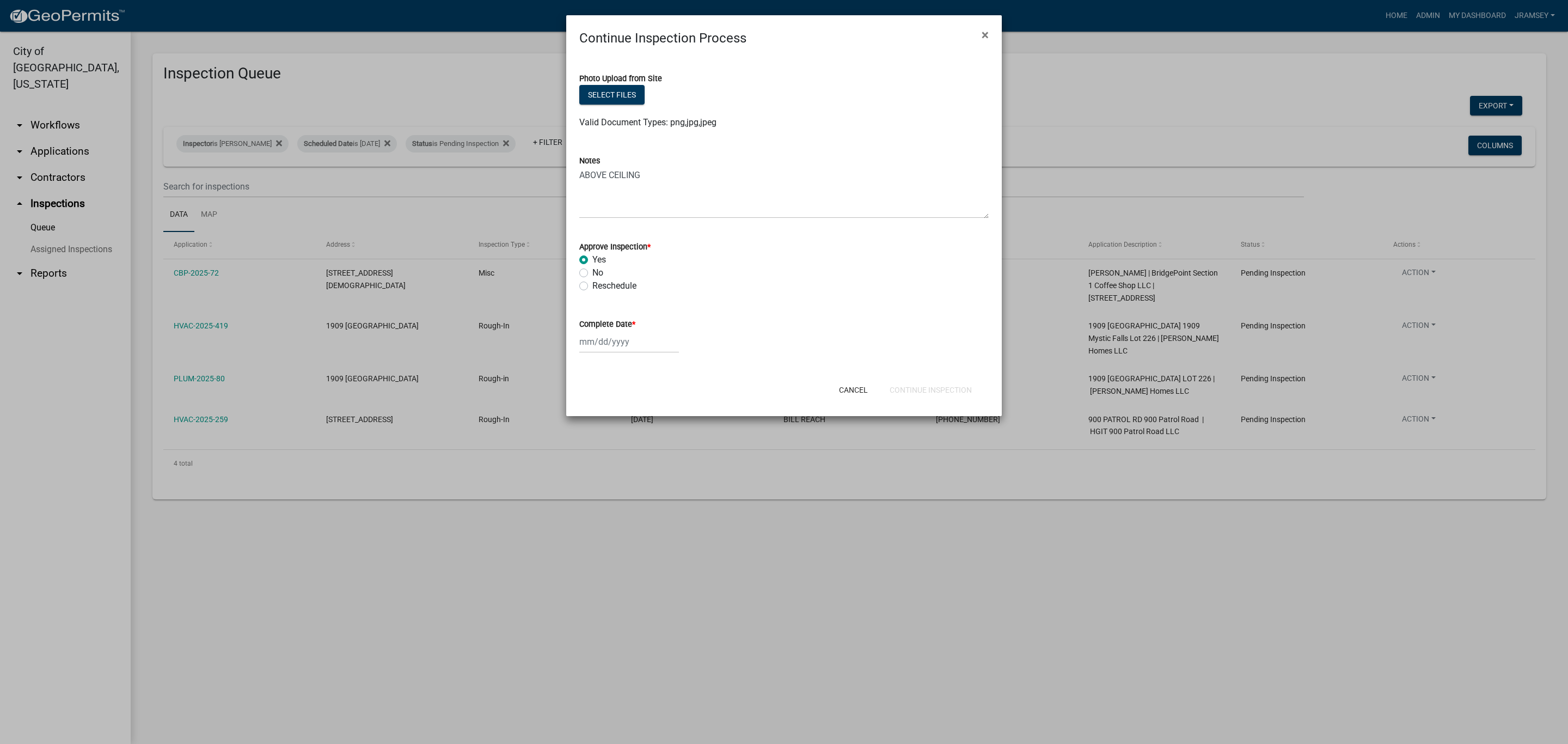
select select "8"
select select "2025"
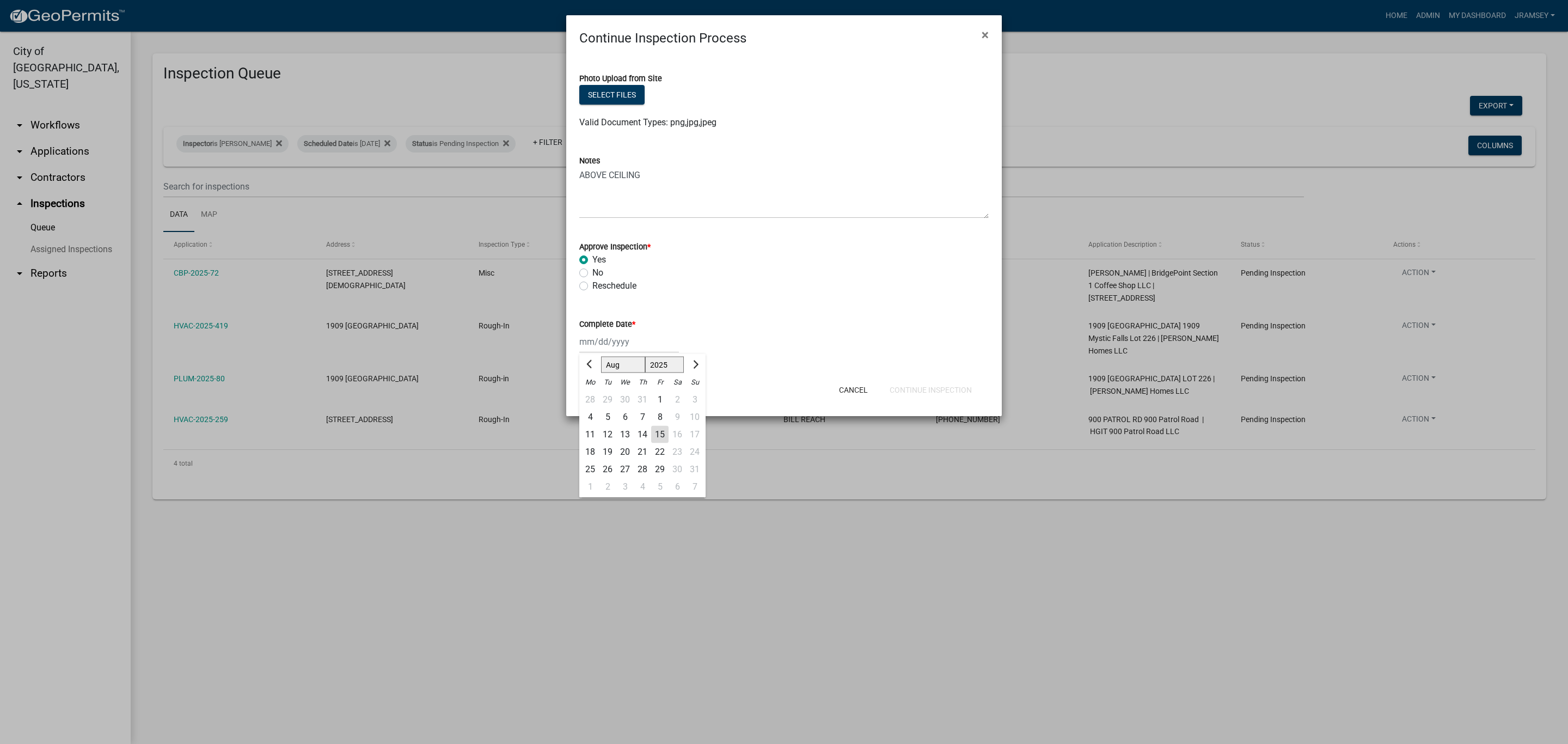
click at [660, 433] on div "15" at bounding box center [660, 434] width 18 height 18
type input "[DATE]"
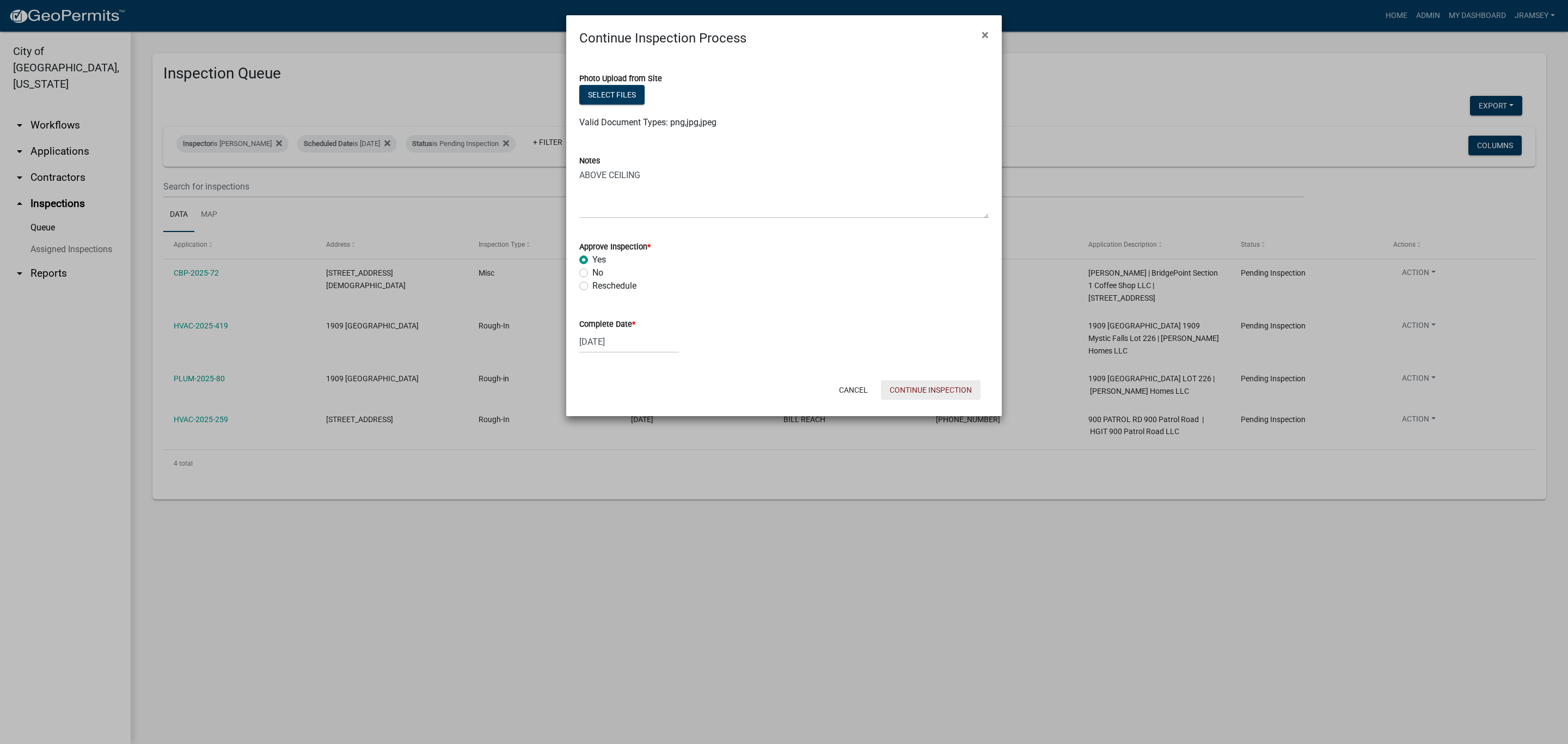
click at [921, 387] on button "Continue Inspection" at bounding box center [930, 390] width 100 height 19
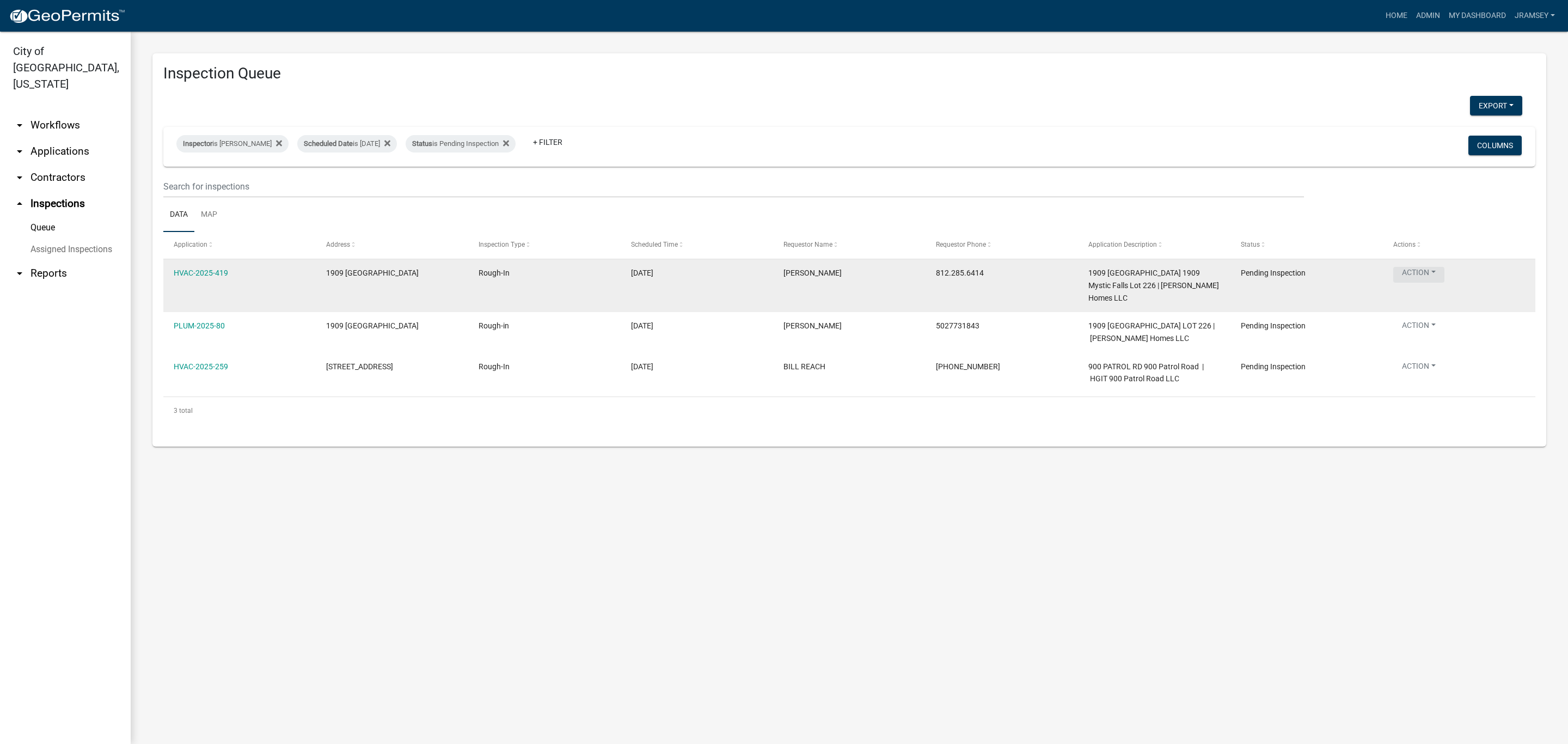
click at [1407, 275] on button "Action" at bounding box center [1418, 274] width 51 height 15
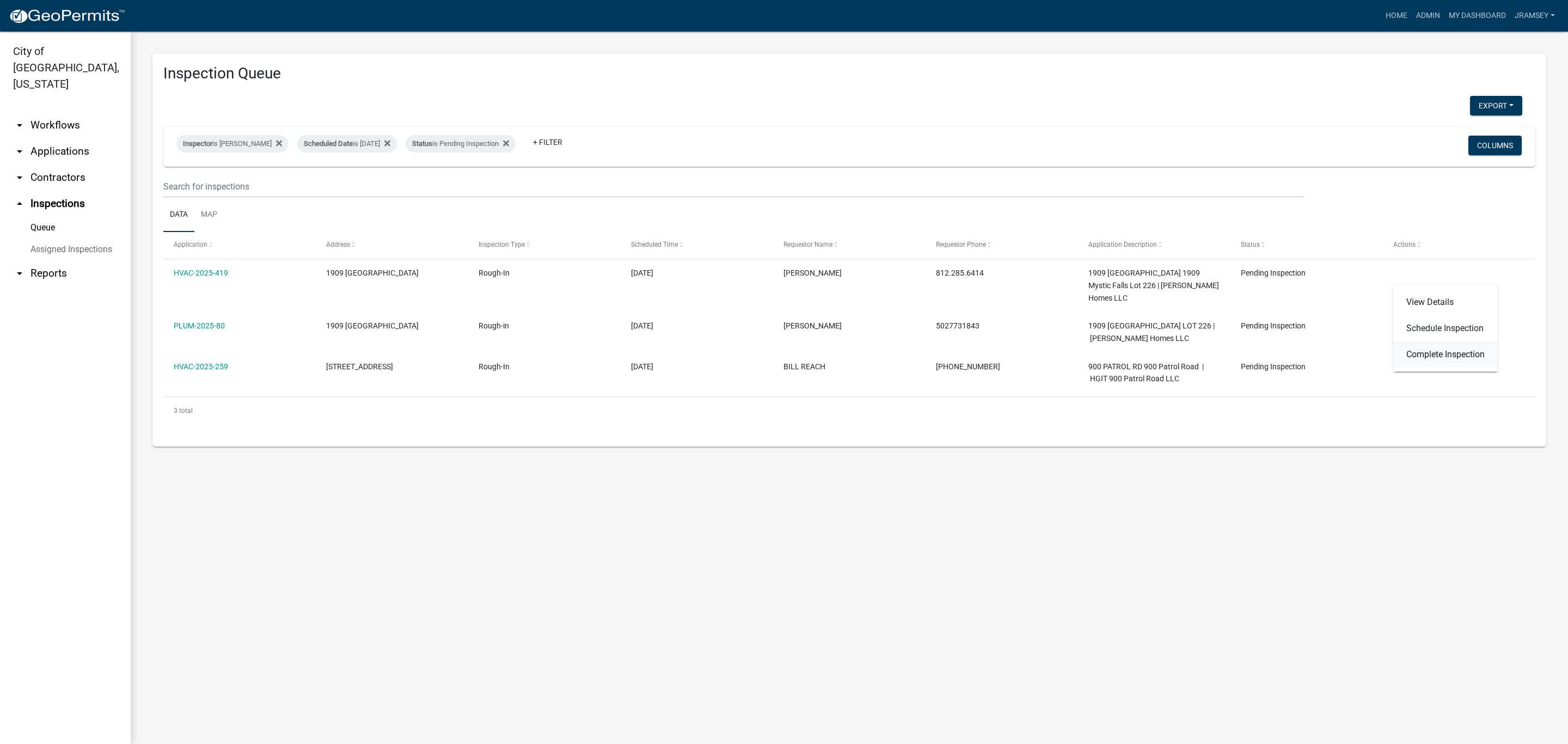
click at [1423, 353] on link "Complete Inspection" at bounding box center [1445, 354] width 105 height 26
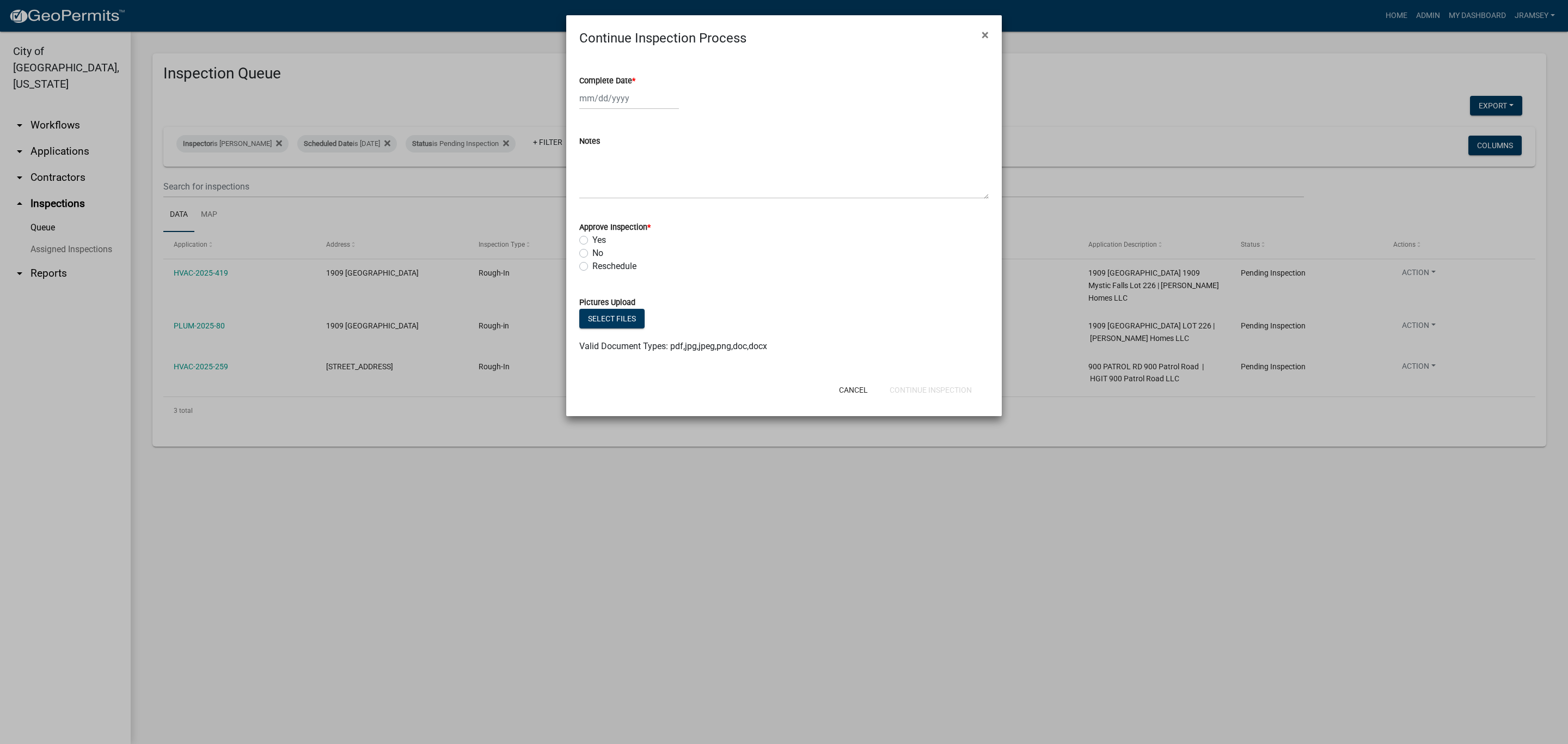
click at [593, 106] on div at bounding box center [629, 99] width 100 height 23
select select "8"
select select "2025"
click at [657, 193] on div "15" at bounding box center [660, 191] width 18 height 18
type input "[DATE]"
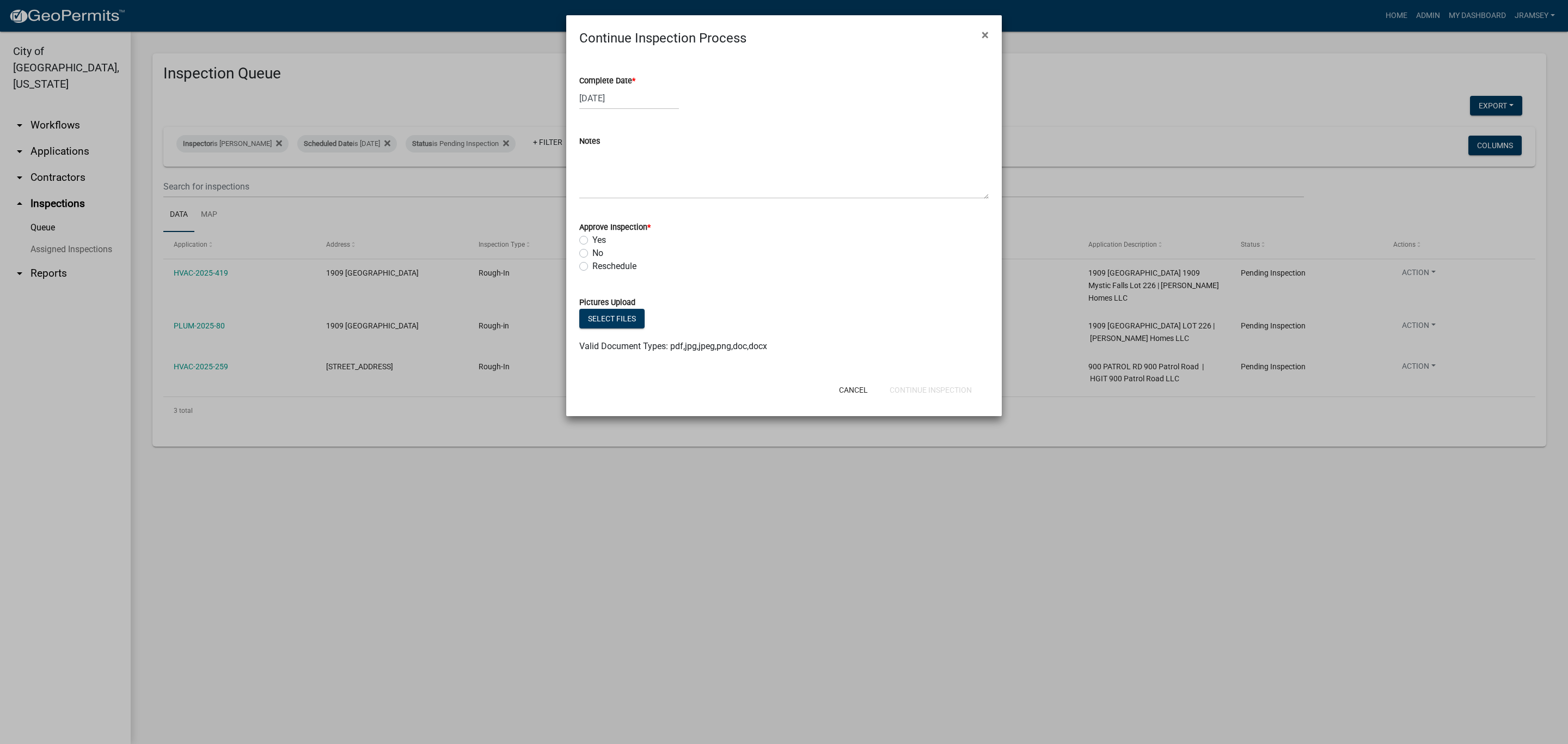
click at [583, 235] on div "Yes" at bounding box center [784, 240] width 409 height 13
click at [592, 239] on label "Yes" at bounding box center [599, 240] width 14 height 13
click at [592, 239] on input "Yes" at bounding box center [596, 237] width 7 height 7
radio input "true"
click at [942, 391] on button "Continue Inspection" at bounding box center [930, 390] width 100 height 19
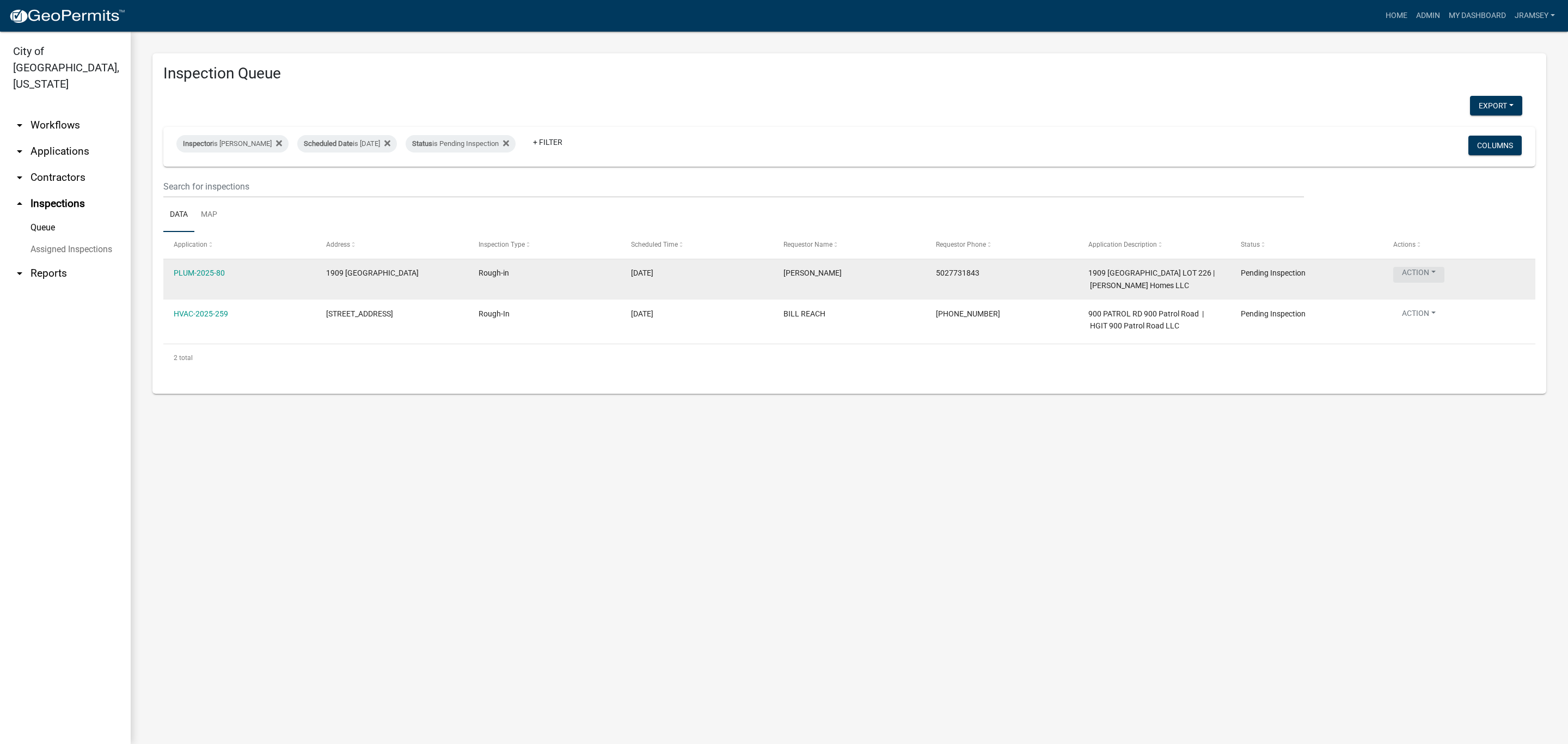
click at [1415, 272] on button "Action" at bounding box center [1418, 274] width 51 height 15
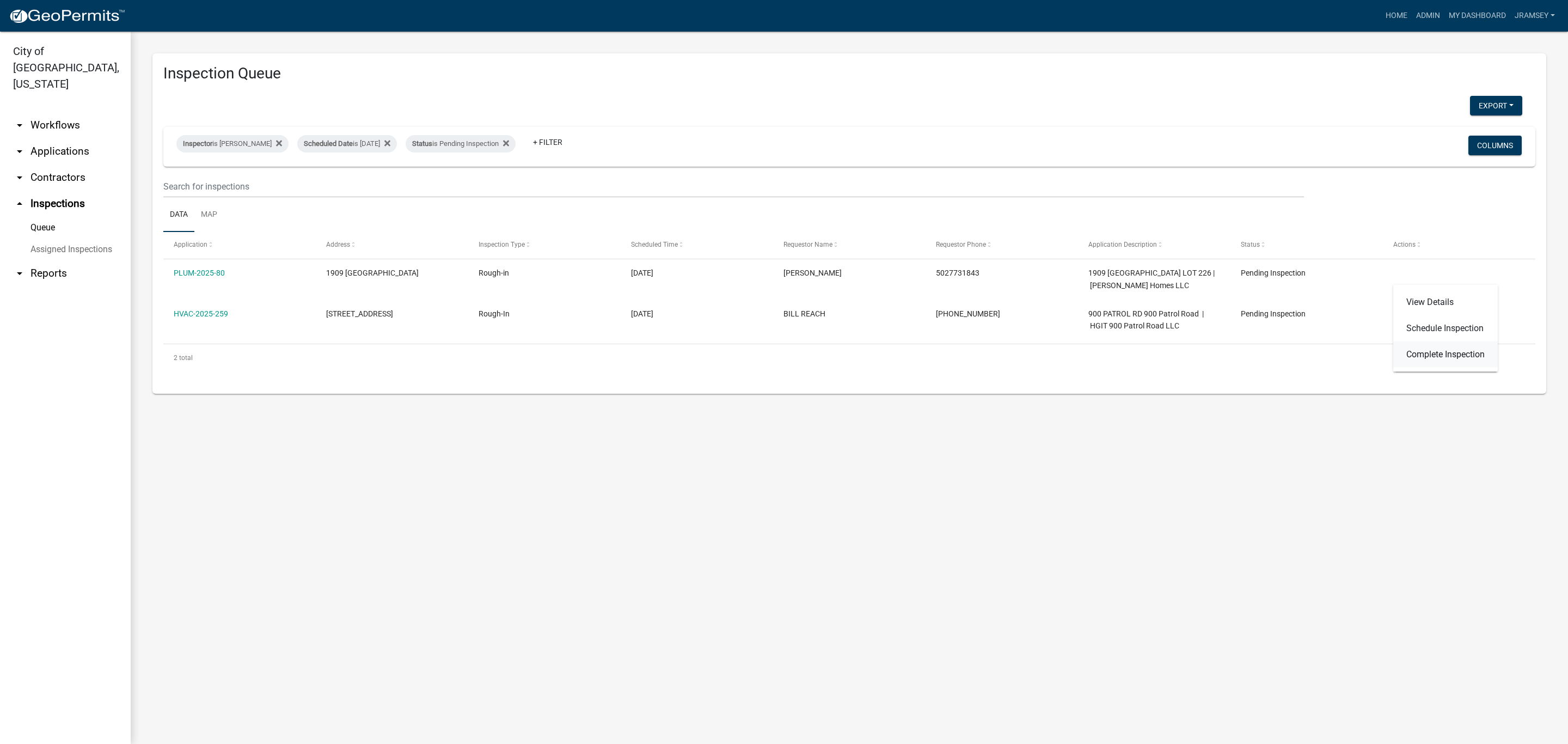
click at [1420, 359] on link "Complete Inspection" at bounding box center [1445, 354] width 105 height 26
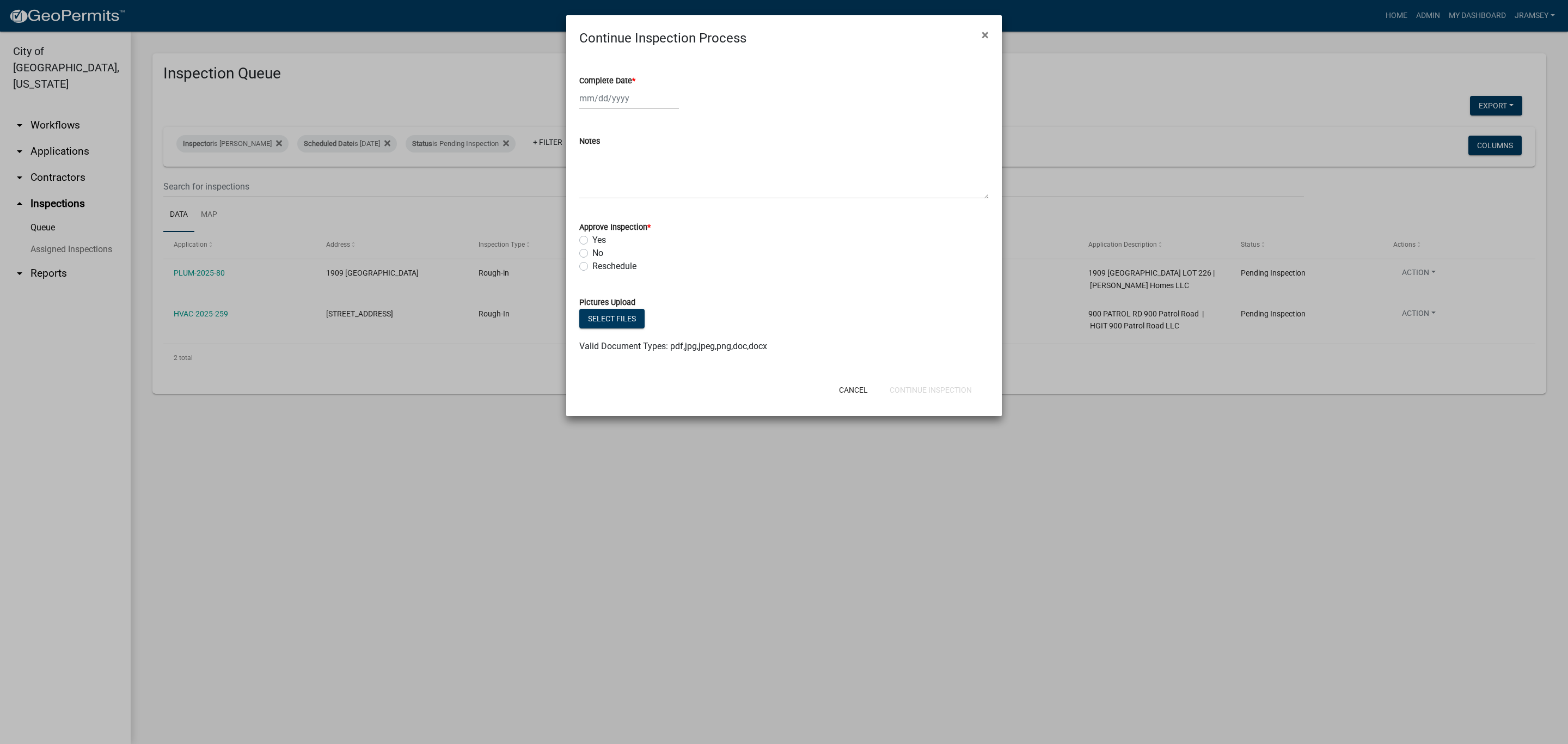
select select "8"
select select "2025"
click at [625, 100] on div "[PERSON_NAME] Feb Mar Apr [PERSON_NAME][DATE] Oct Nov [DATE] 1526 1527 1528 152…" at bounding box center [629, 99] width 100 height 23
click at [660, 188] on div "15" at bounding box center [660, 191] width 18 height 18
type input "[DATE]"
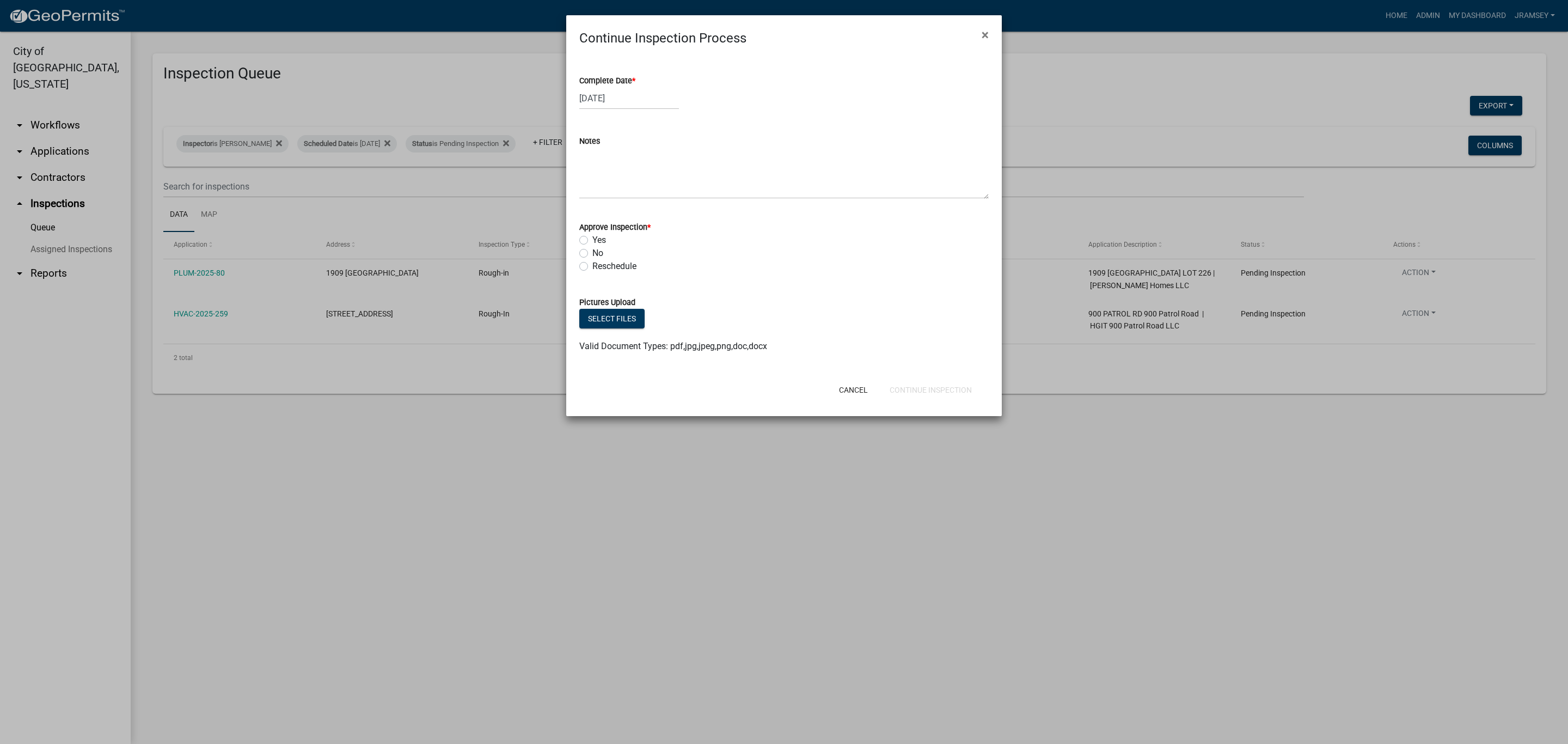
click at [592, 239] on label "Yes" at bounding box center [599, 240] width 14 height 13
click at [592, 239] on input "Yes" at bounding box center [596, 237] width 7 height 7
radio input "true"
click at [899, 386] on button "Continue Inspection" at bounding box center [930, 390] width 100 height 19
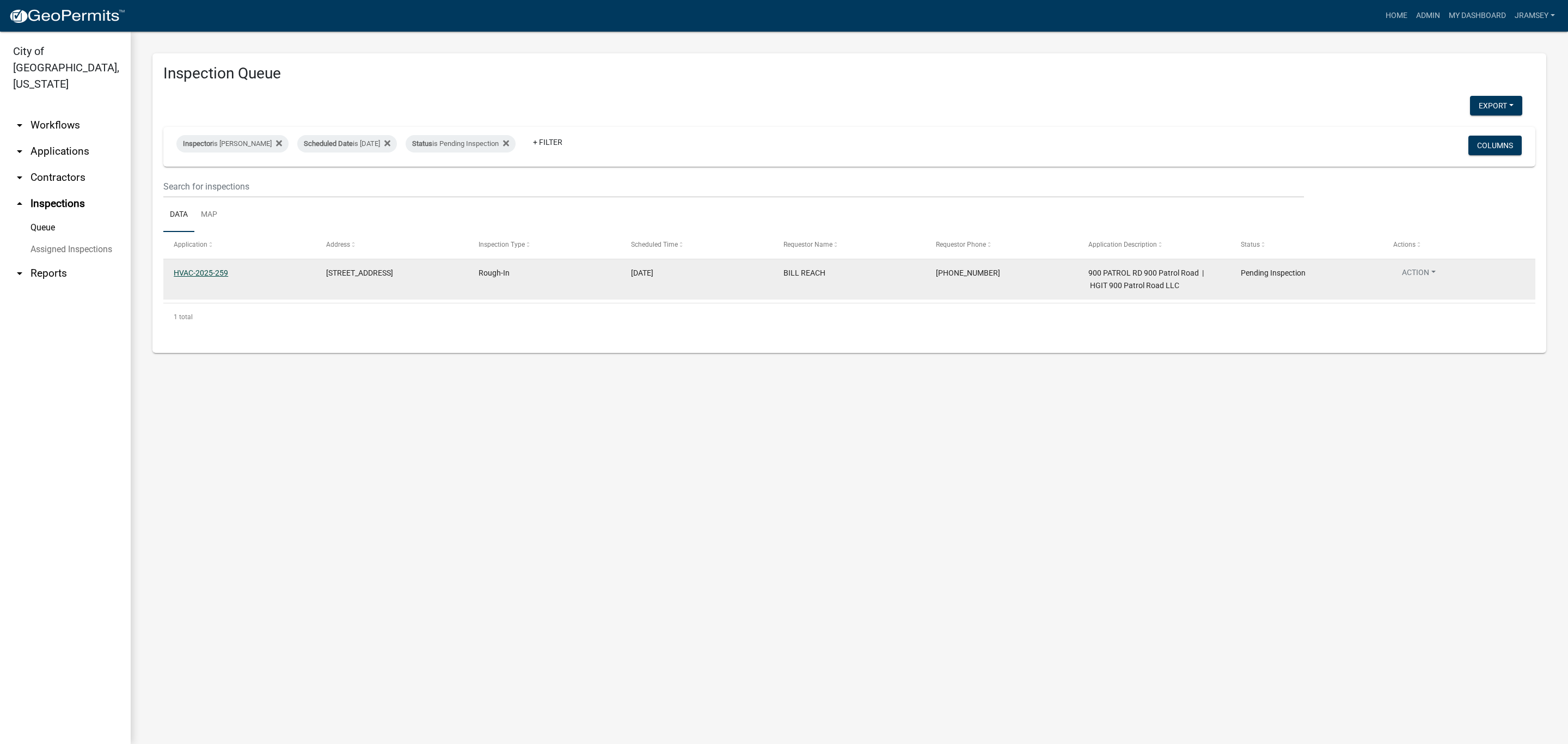
click at [207, 275] on link "HVAC-2025-259" at bounding box center [200, 272] width 54 height 9
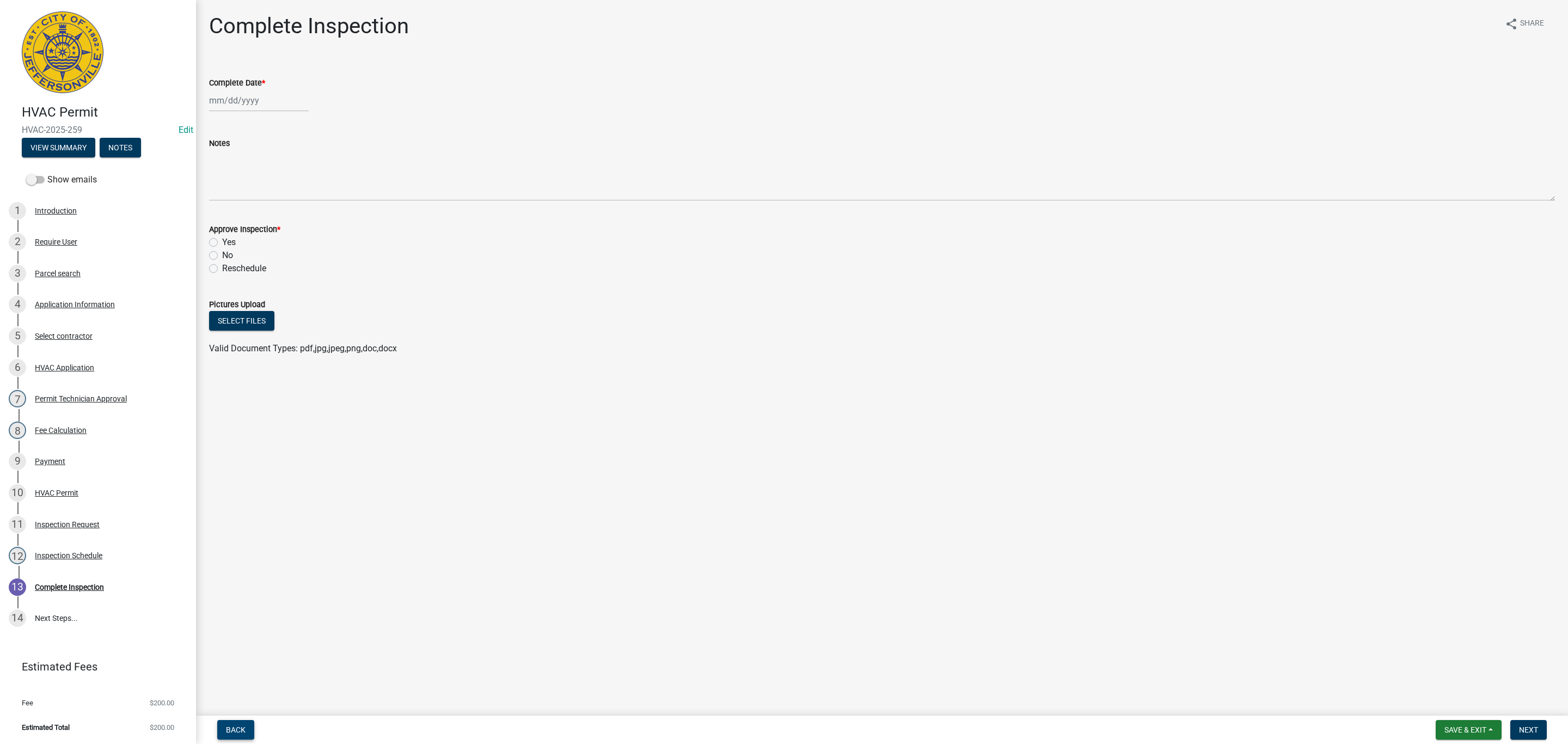
click at [232, 729] on span "Back" at bounding box center [236, 729] width 19 height 9
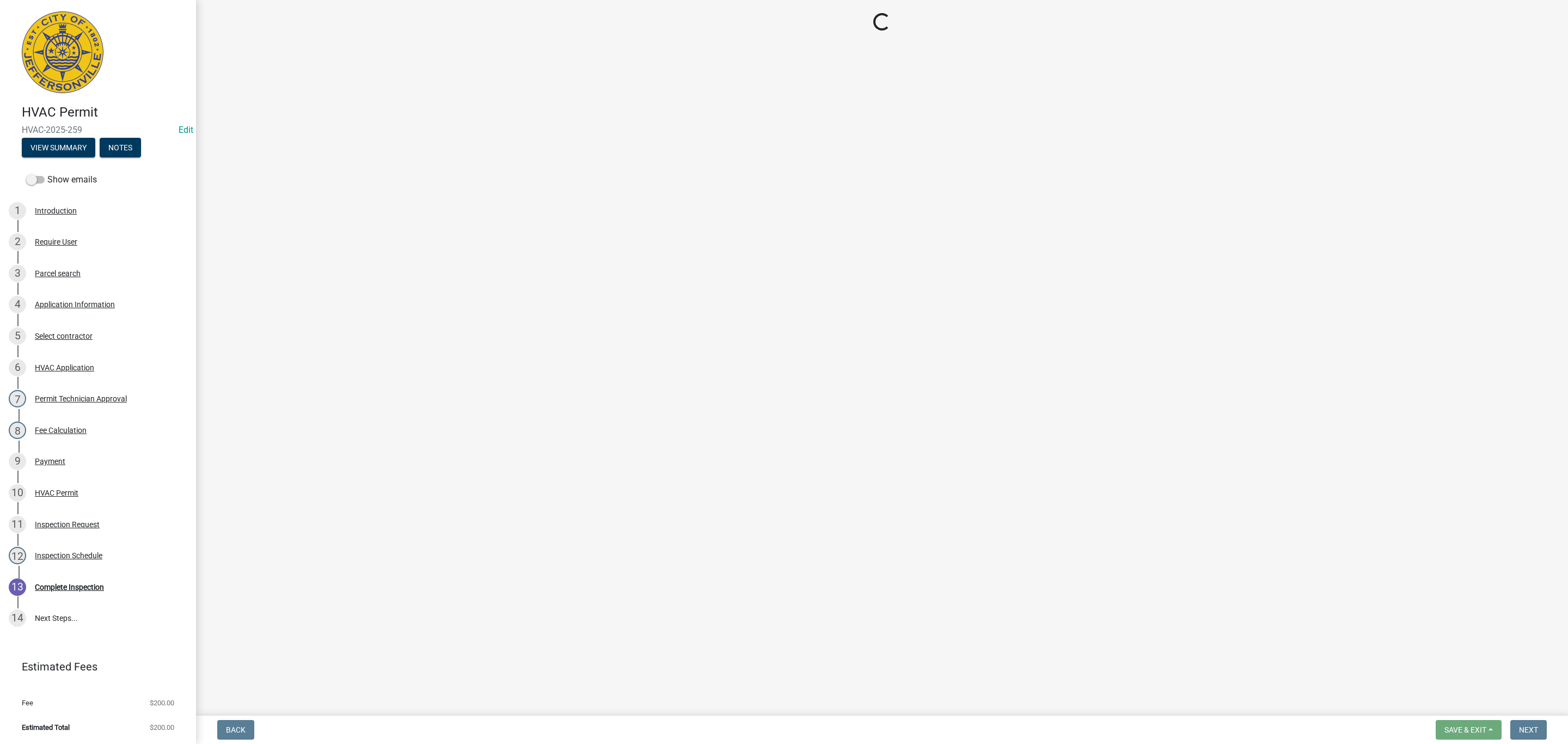
select select "13c97fbc-c819-4cee-844a-0db3d3c4db95"
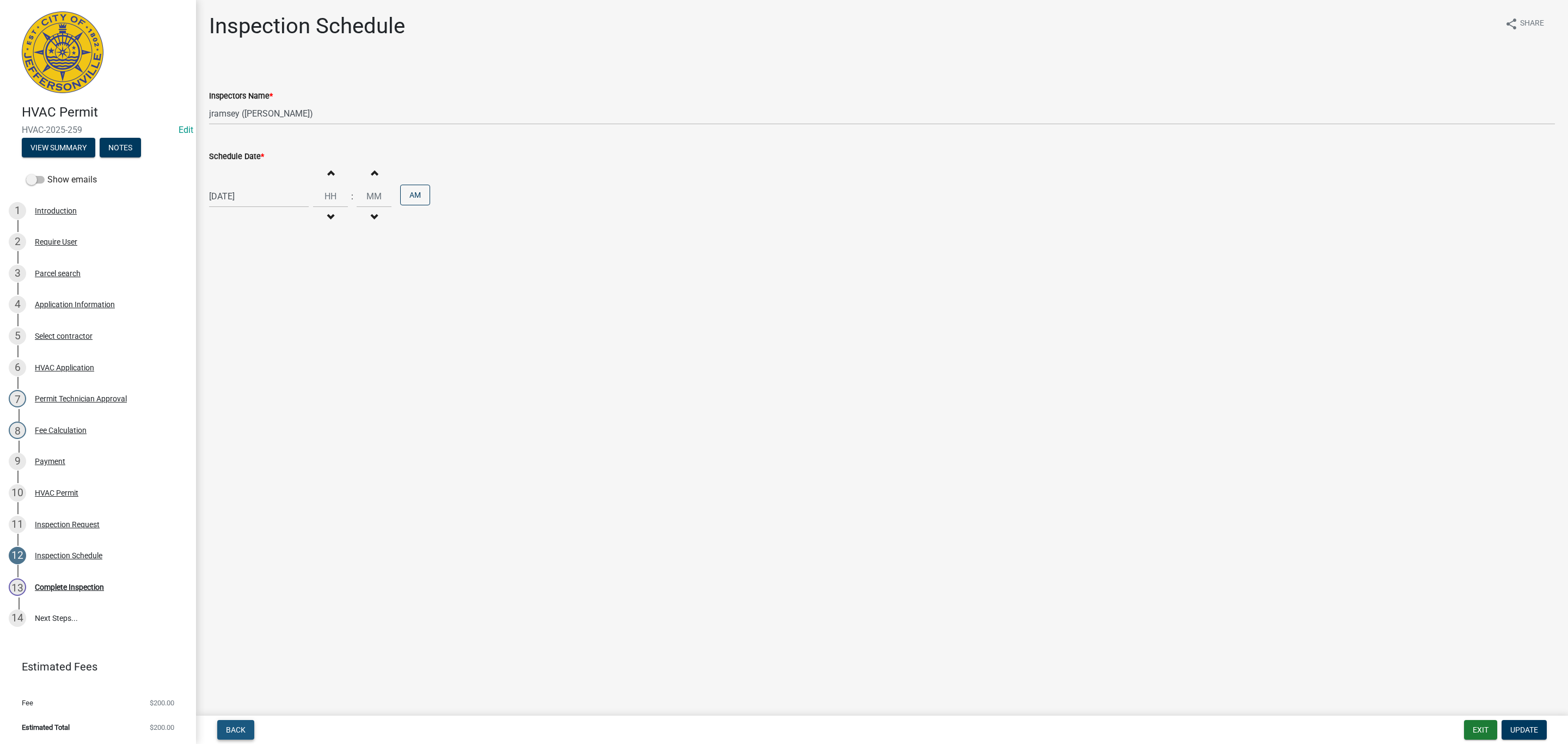
click at [232, 729] on span "Back" at bounding box center [236, 729] width 19 height 9
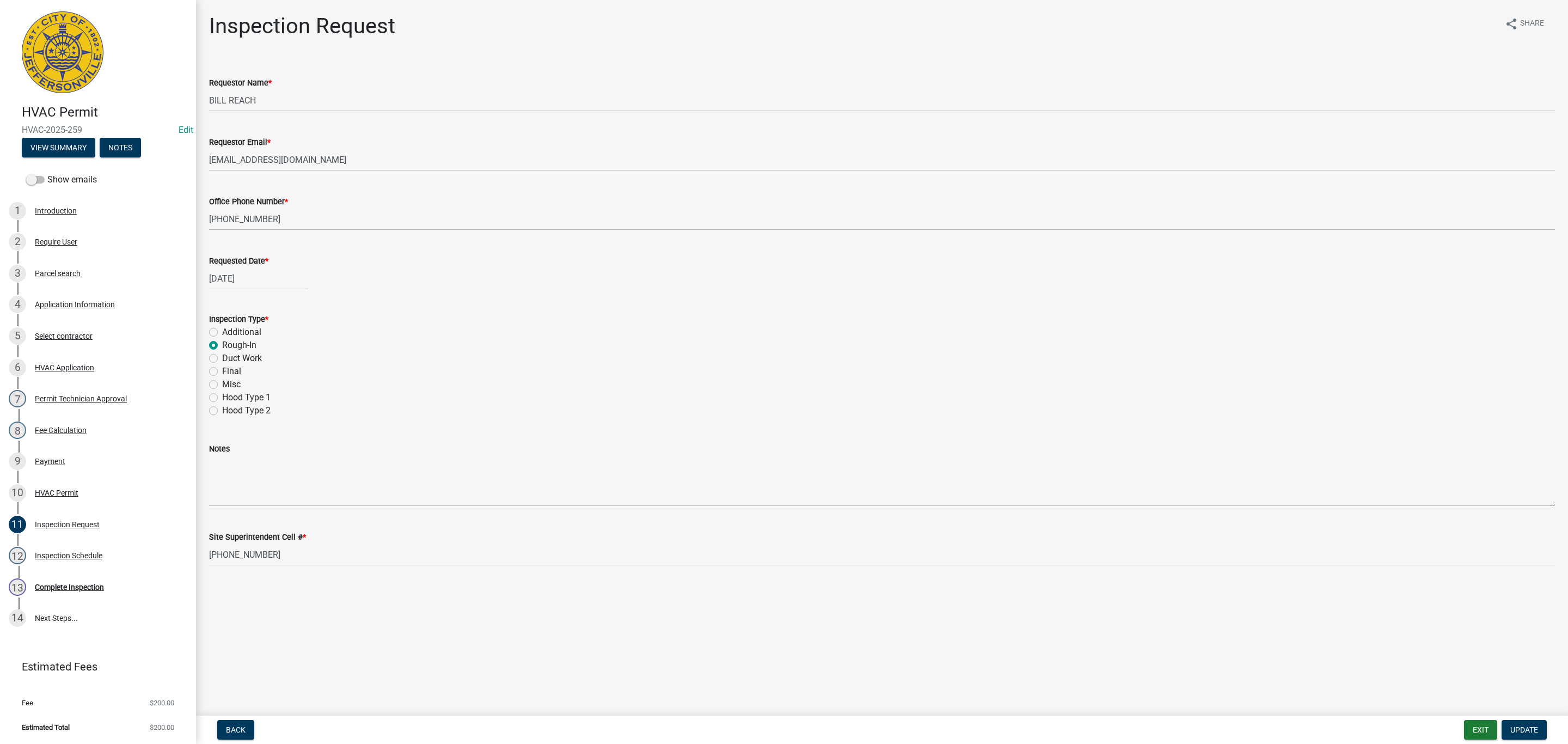
click at [222, 371] on label "Final" at bounding box center [232, 371] width 19 height 13
click at [222, 371] on input "Final" at bounding box center [225, 368] width 7 height 7
radio input "true"
click at [1524, 728] on span "Update" at bounding box center [1524, 729] width 28 height 9
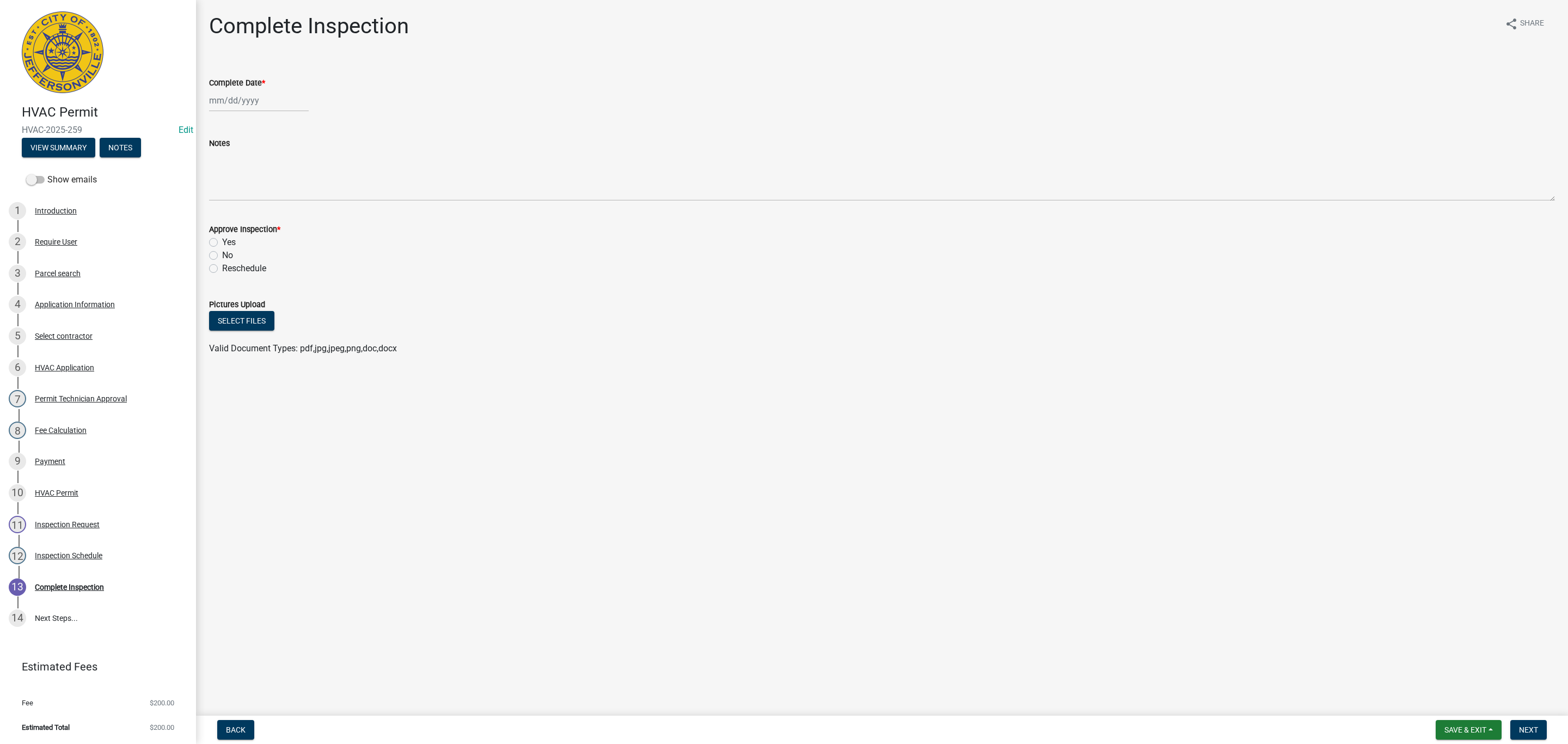
select select "8"
select select "2025"
click at [241, 101] on div "[PERSON_NAME] Feb Mar Apr [PERSON_NAME][DATE] Oct Nov [DATE] 1526 1527 1528 152…" at bounding box center [258, 100] width 100 height 23
click at [291, 196] on div "15" at bounding box center [290, 194] width 18 height 18
type input "[DATE]"
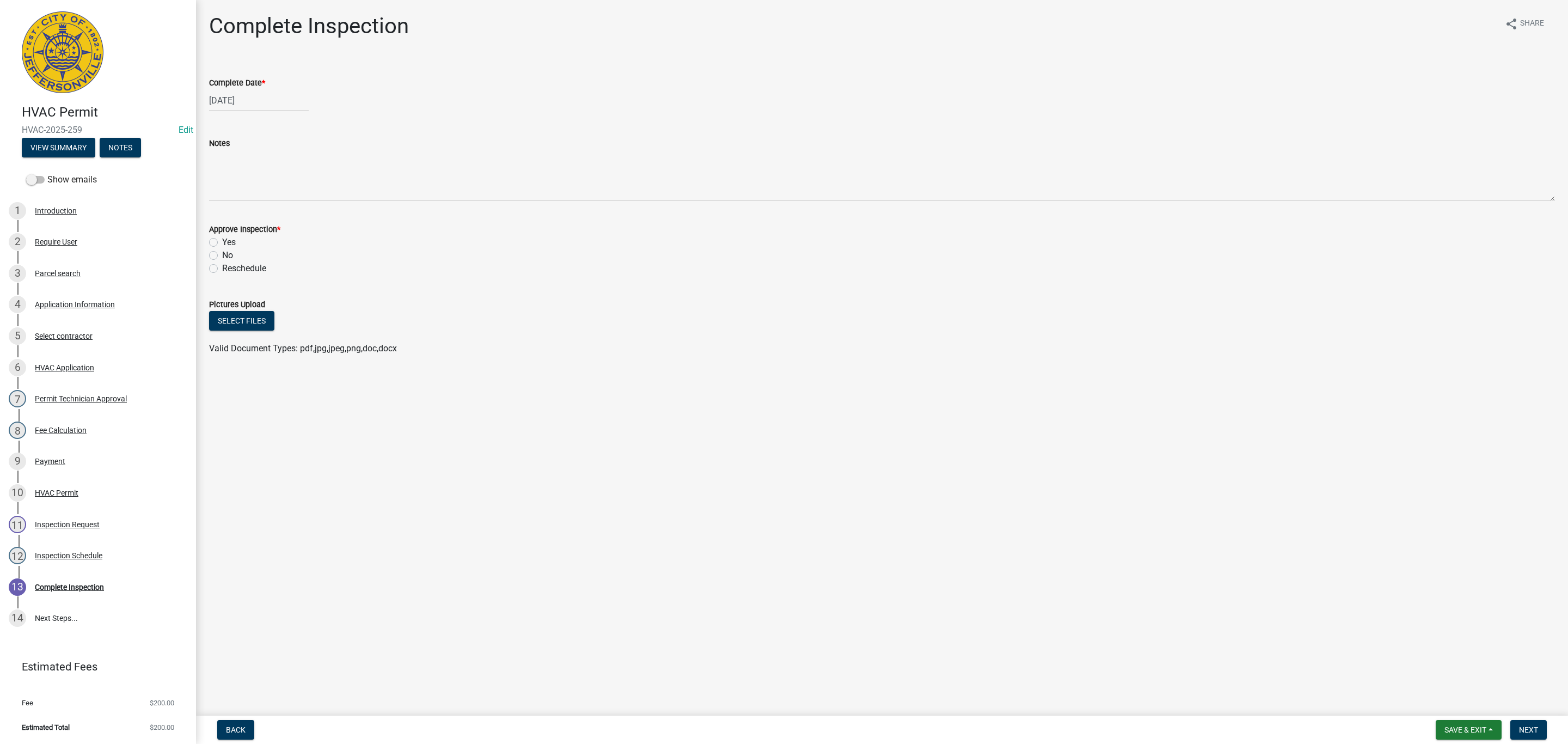
click at [222, 245] on label "Yes" at bounding box center [229, 242] width 14 height 13
click at [222, 243] on input "Yes" at bounding box center [225, 239] width 7 height 7
radio input "true"
click at [1524, 733] on span "Next" at bounding box center [1529, 729] width 19 height 9
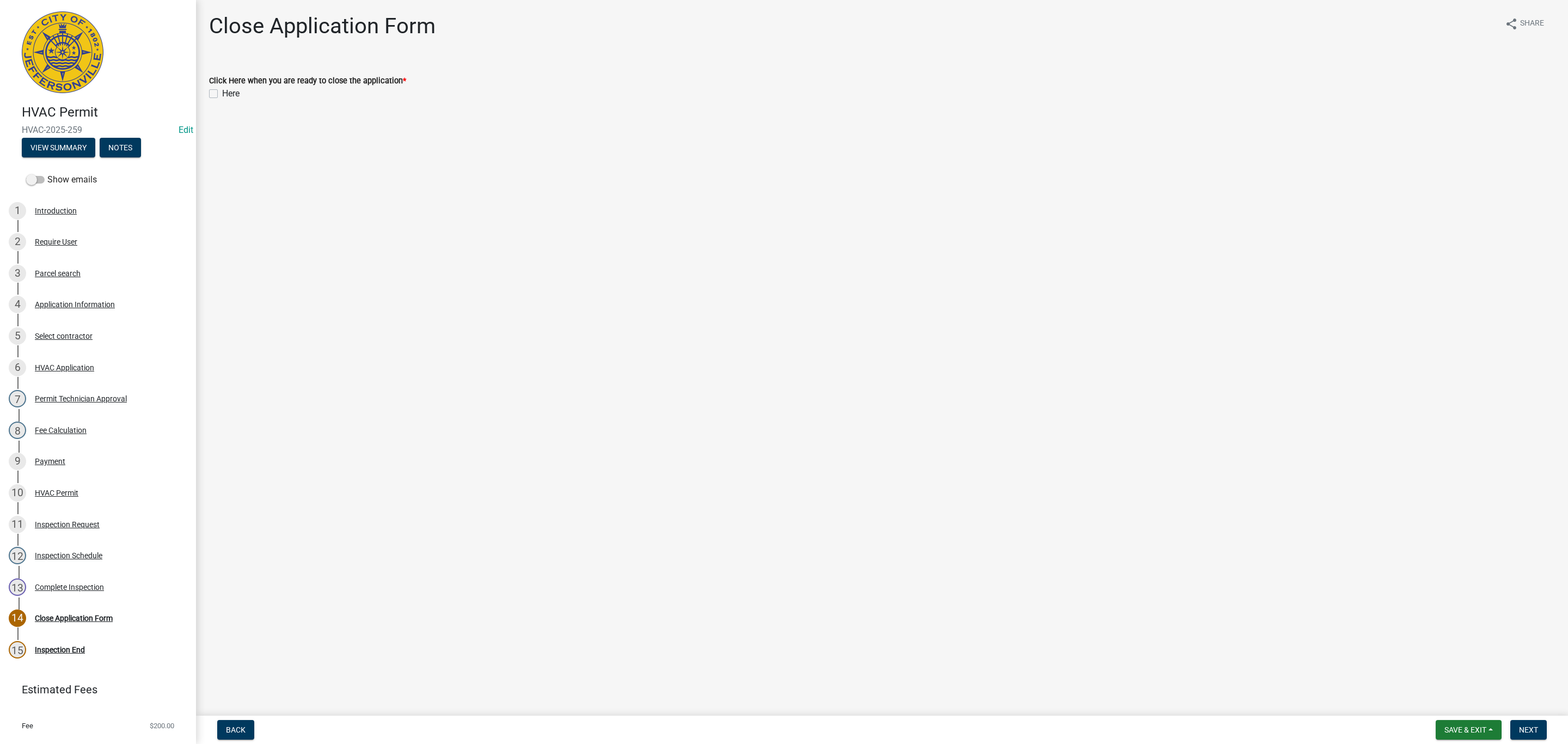
click at [222, 93] on label "Here" at bounding box center [231, 94] width 18 height 13
click at [222, 93] on input "Here" at bounding box center [225, 91] width 7 height 7
checkbox input "true"
click at [1524, 728] on span "Next" at bounding box center [1529, 729] width 19 height 9
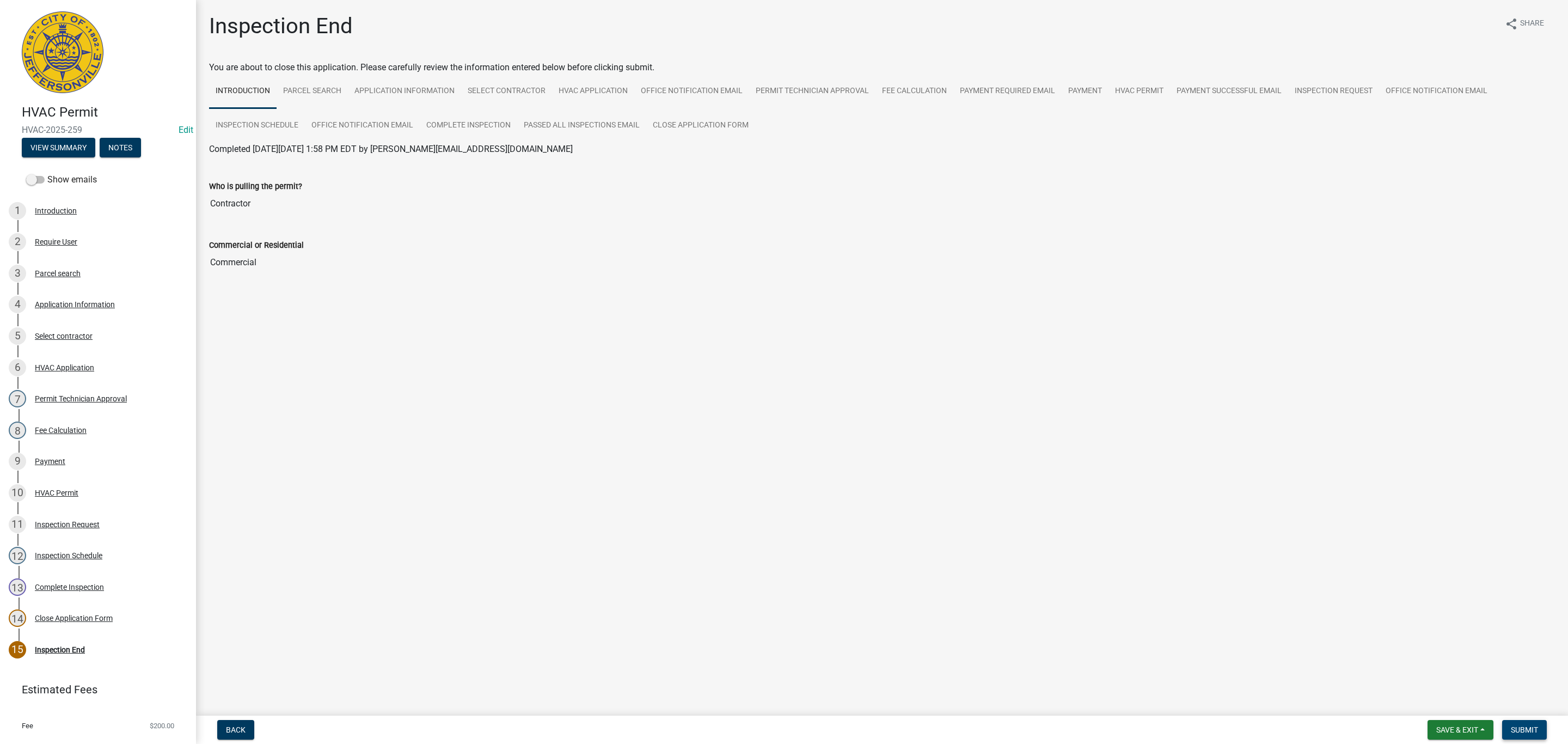
click at [1524, 729] on span "Submit" at bounding box center [1525, 729] width 28 height 9
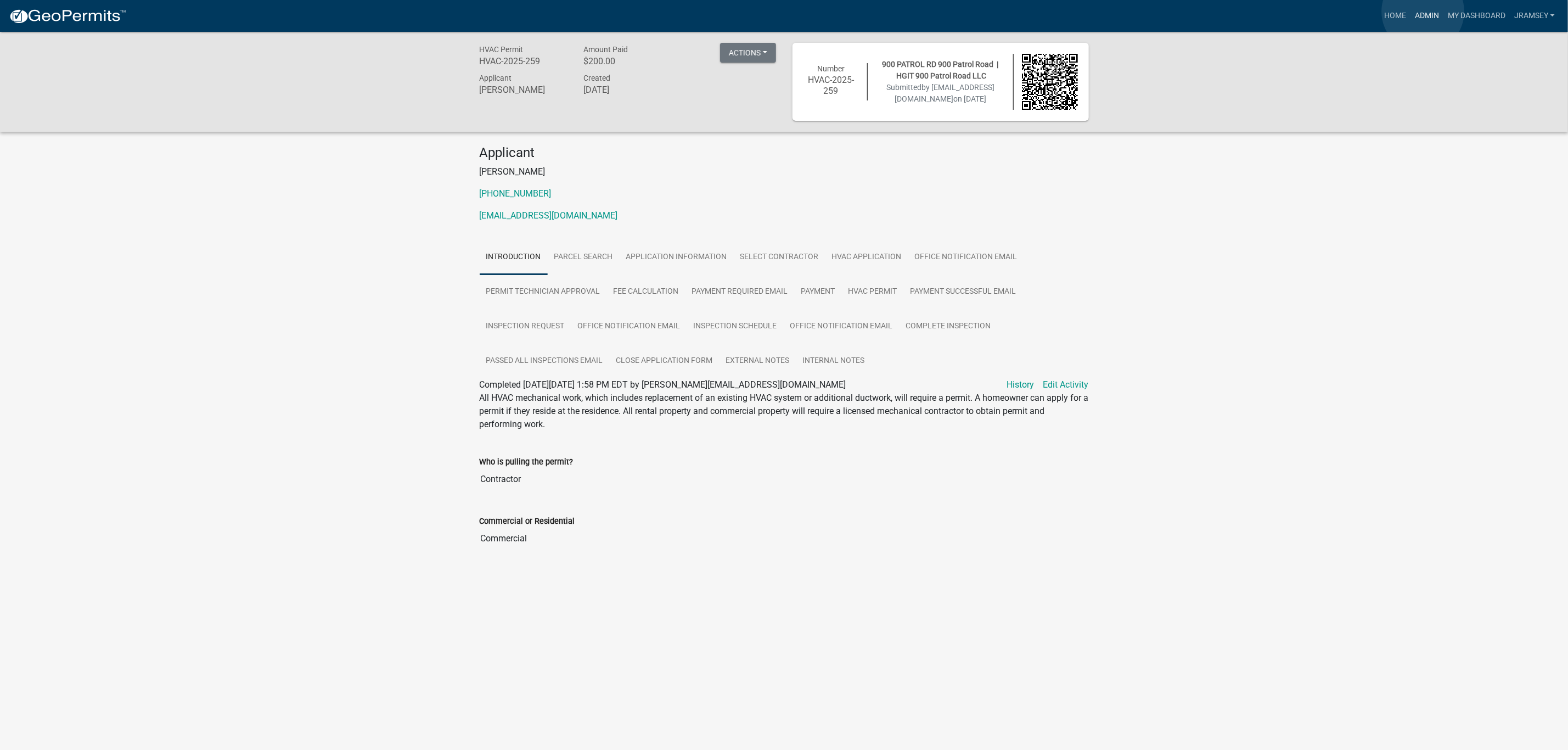
click at [1423, 11] on link "Admin" at bounding box center [1427, 16] width 33 height 21
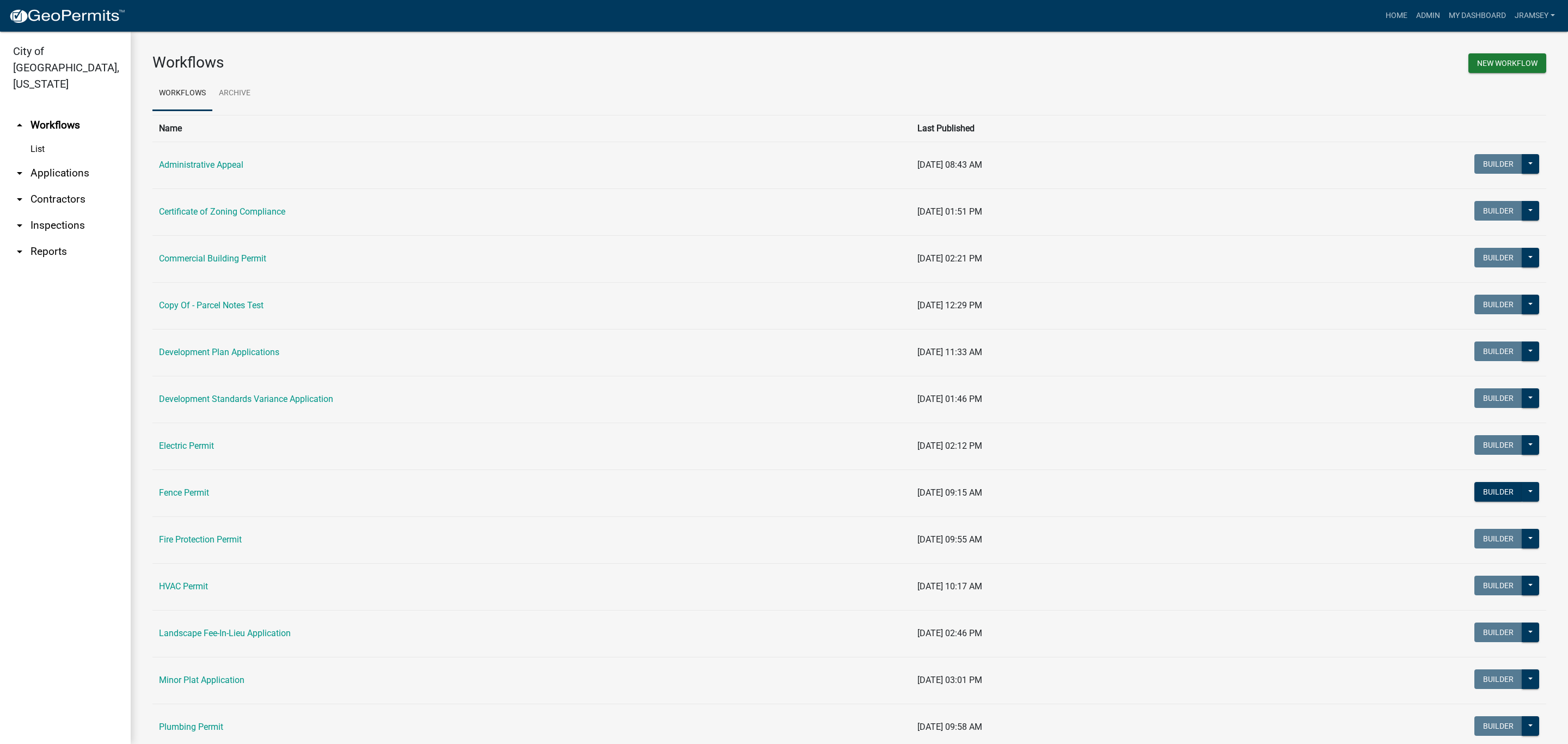
click at [59, 214] on link "arrow_drop_down Inspections" at bounding box center [65, 225] width 130 height 26
